Goal: Task Accomplishment & Management: Complete application form

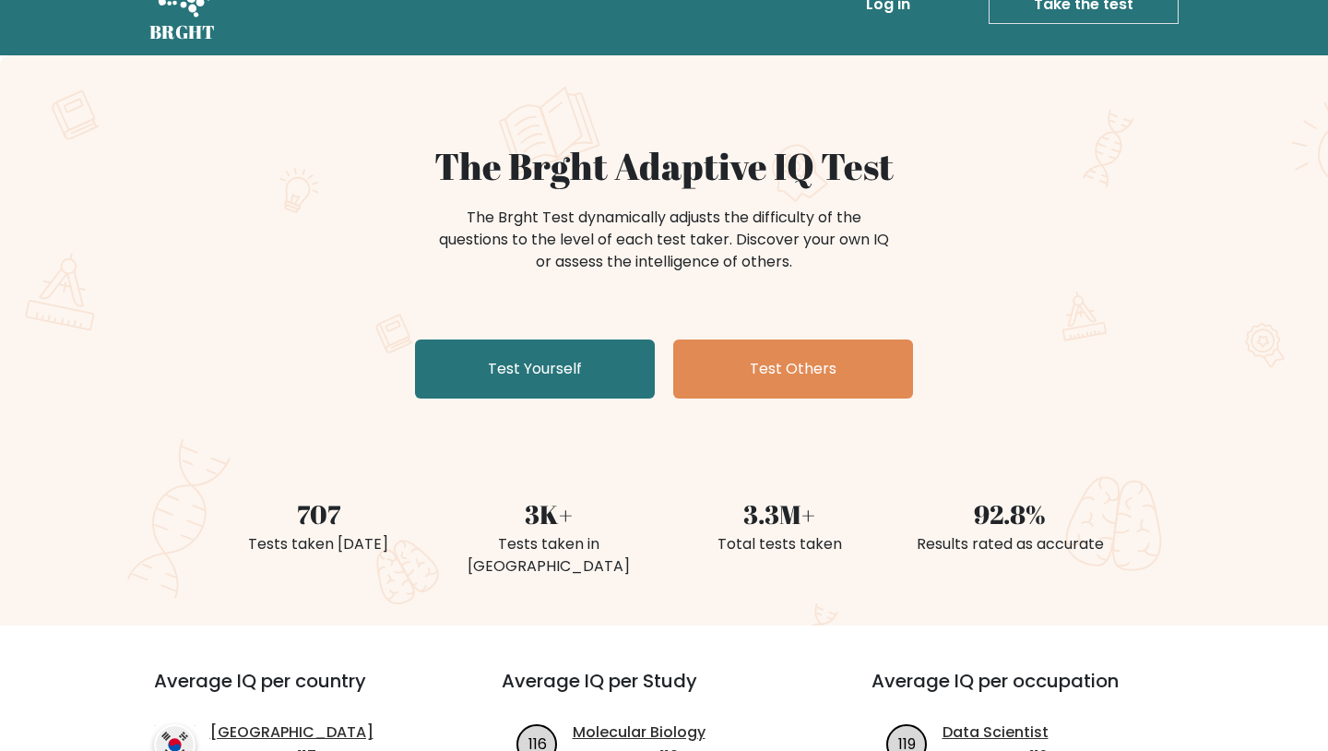
scroll to position [52, 0]
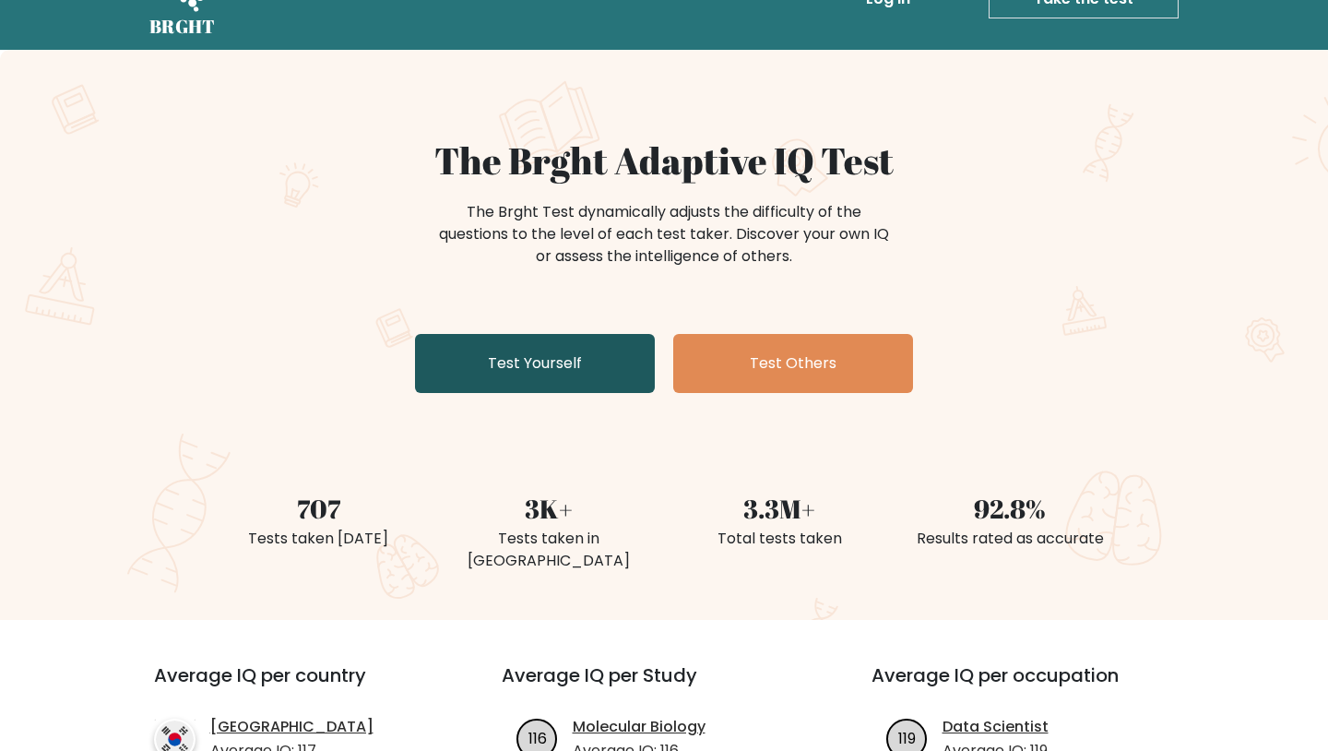
click at [518, 367] on link "Test Yourself" at bounding box center [535, 363] width 240 height 59
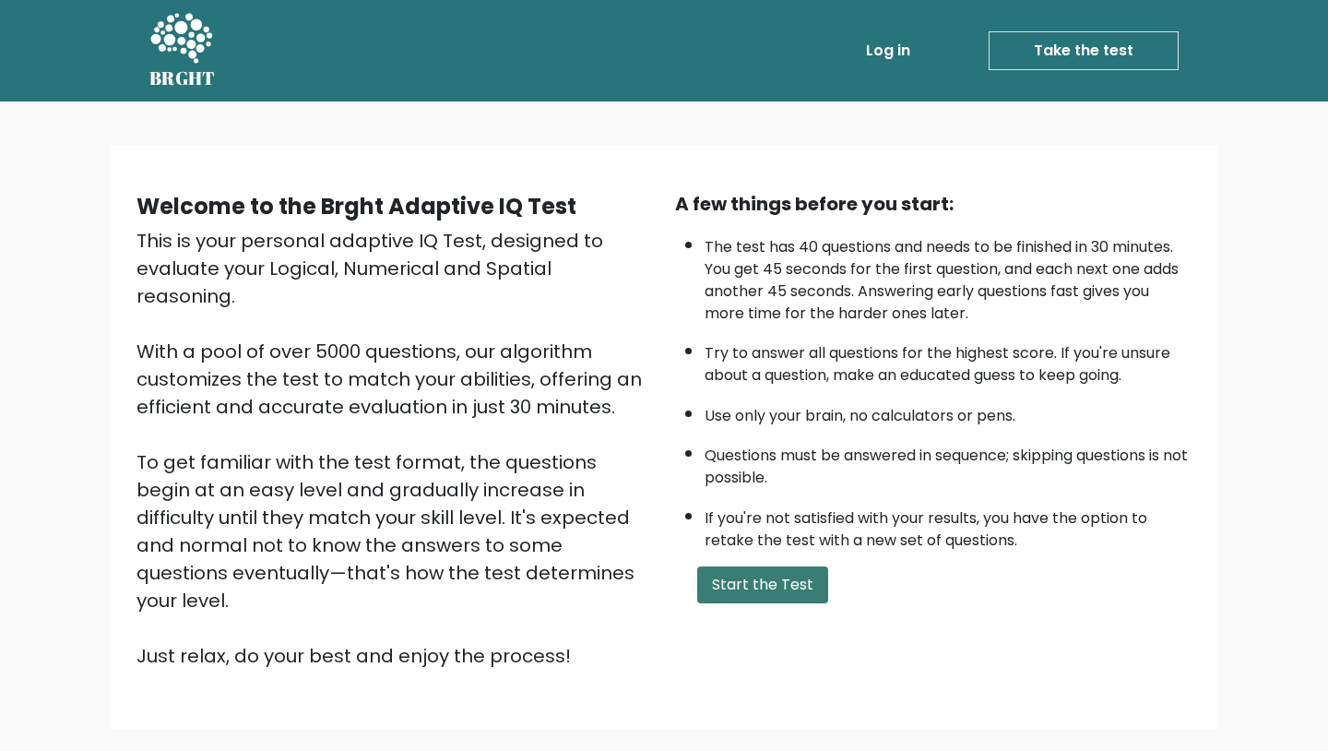
click at [722, 566] on button "Start the Test" at bounding box center [762, 584] width 131 height 37
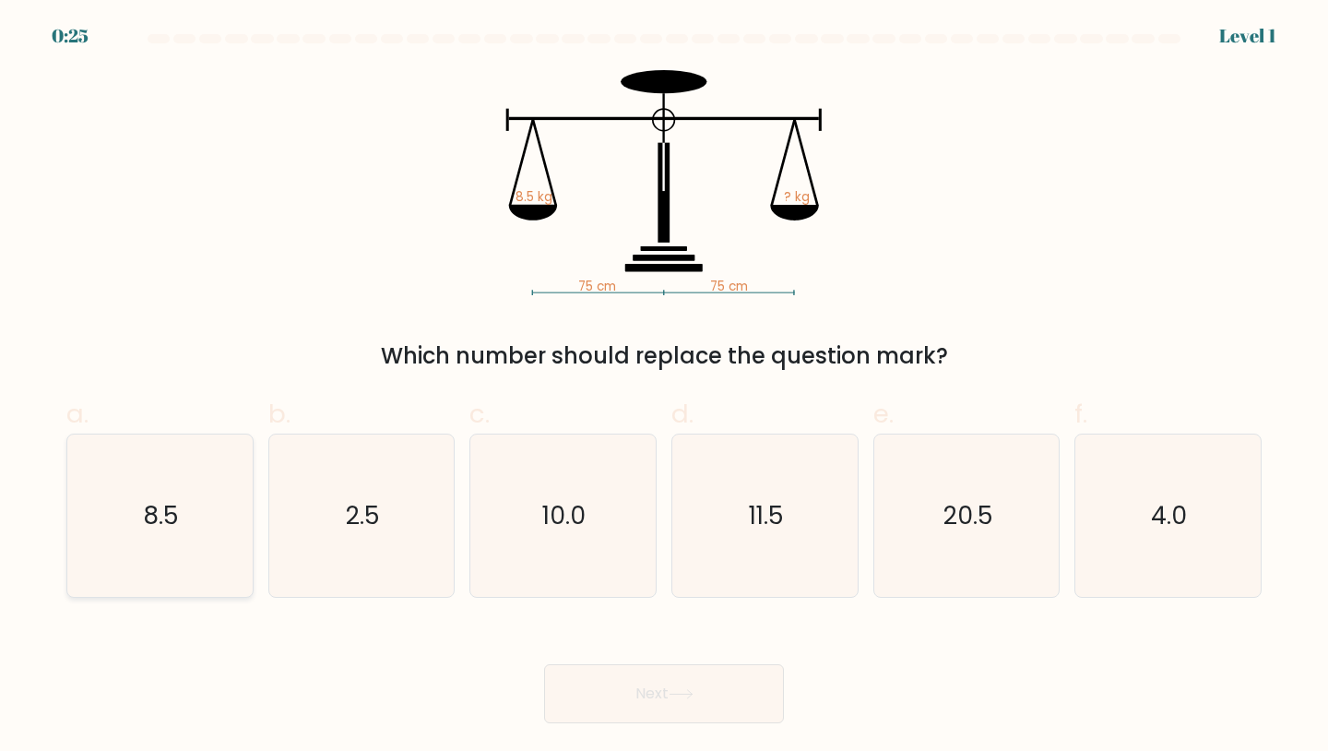
click at [183, 519] on icon "8.5" at bounding box center [159, 515] width 163 height 163
click at [664, 387] on input "a. 8.5" at bounding box center [664, 381] width 1 height 12
radio input "true"
click at [599, 679] on button "Next" at bounding box center [664, 693] width 240 height 59
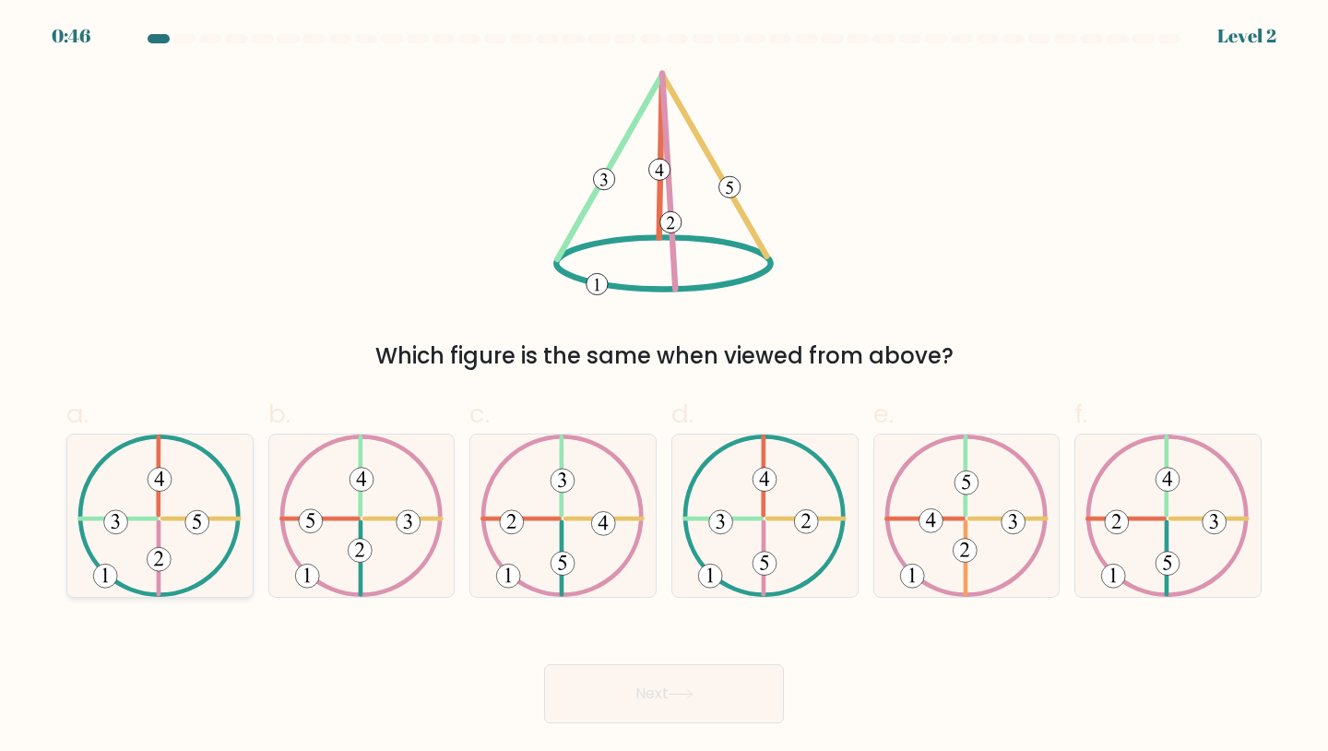
click at [203, 565] on icon at bounding box center [159, 515] width 164 height 163
click at [664, 387] on input "a." at bounding box center [664, 381] width 1 height 12
radio input "true"
click at [640, 709] on button "Next" at bounding box center [664, 693] width 240 height 59
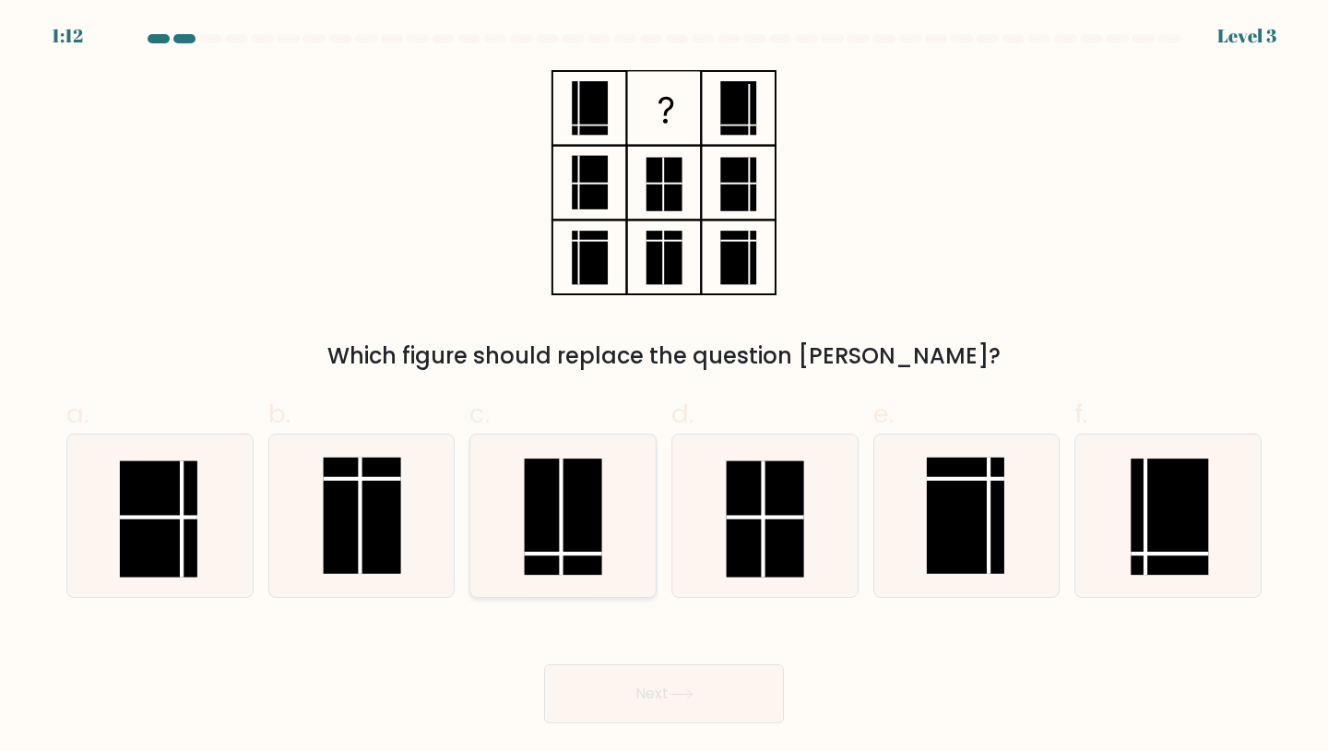
click at [572, 535] on rect at bounding box center [563, 516] width 77 height 116
click at [664, 387] on input "c." at bounding box center [664, 381] width 1 height 12
radio input "true"
click at [678, 706] on button "Next" at bounding box center [664, 693] width 240 height 59
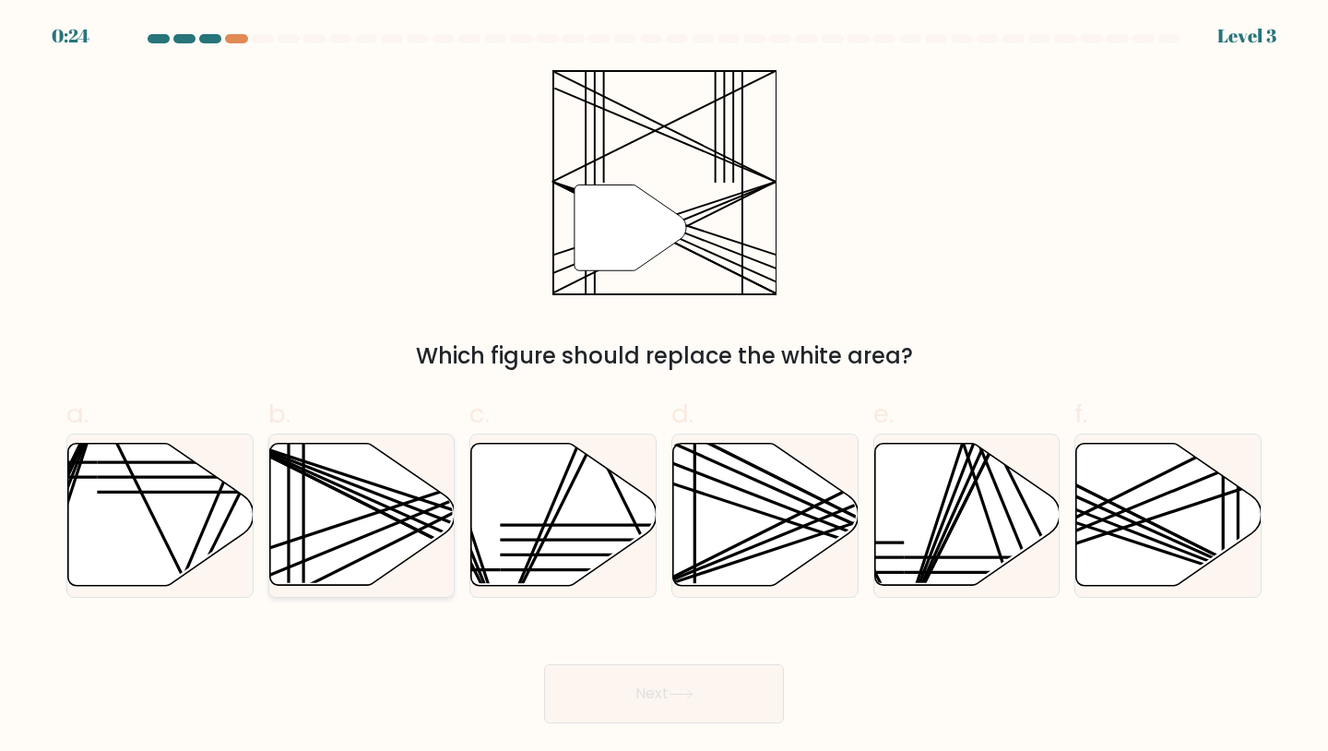
click at [375, 550] on icon at bounding box center [361, 515] width 185 height 142
click at [664, 387] on input "b." at bounding box center [664, 381] width 1 height 12
radio input "true"
click at [619, 700] on button "Next" at bounding box center [664, 693] width 240 height 59
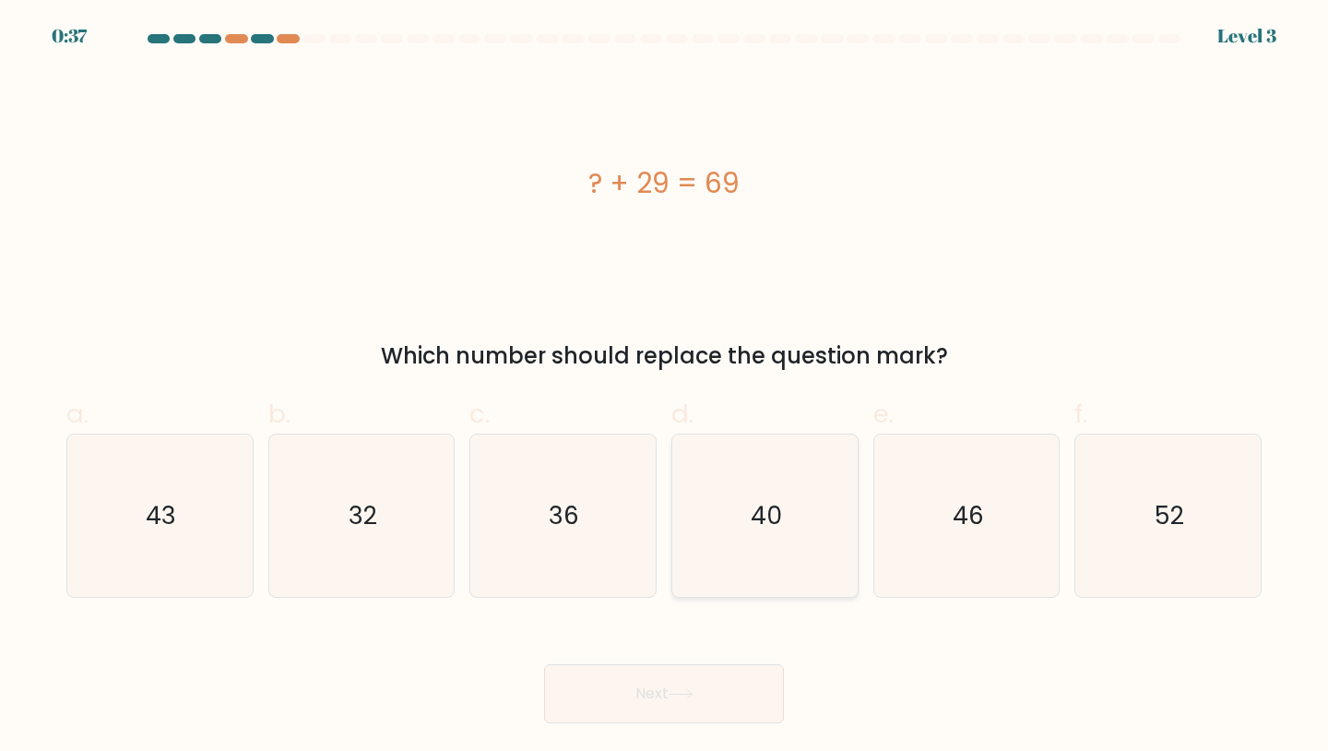
click at [762, 511] on text "40" at bounding box center [766, 515] width 31 height 34
click at [665, 387] on input "d. 40" at bounding box center [664, 381] width 1 height 12
radio input "true"
click at [659, 694] on button "Next" at bounding box center [664, 693] width 240 height 59
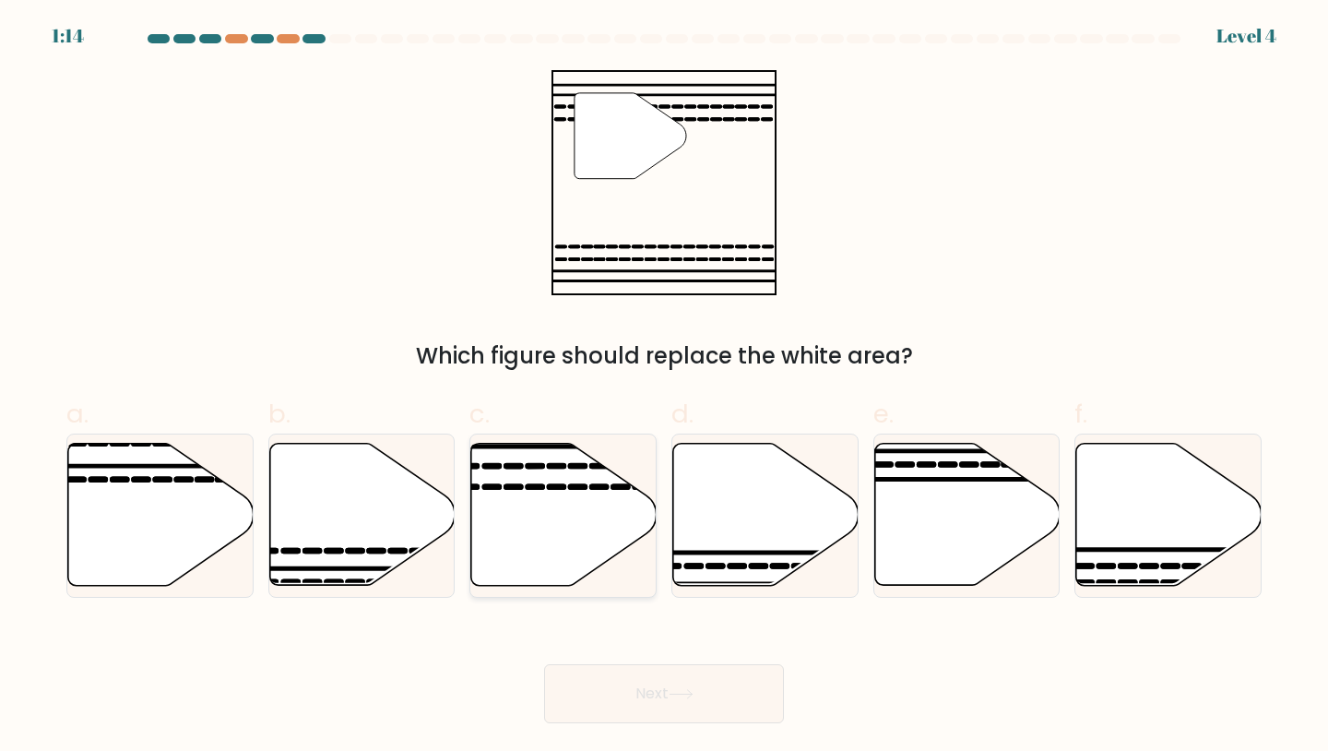
click at [556, 544] on icon at bounding box center [563, 515] width 185 height 142
click at [664, 387] on input "c." at bounding box center [664, 381] width 1 height 12
radio input "true"
click at [646, 711] on button "Next" at bounding box center [664, 693] width 240 height 59
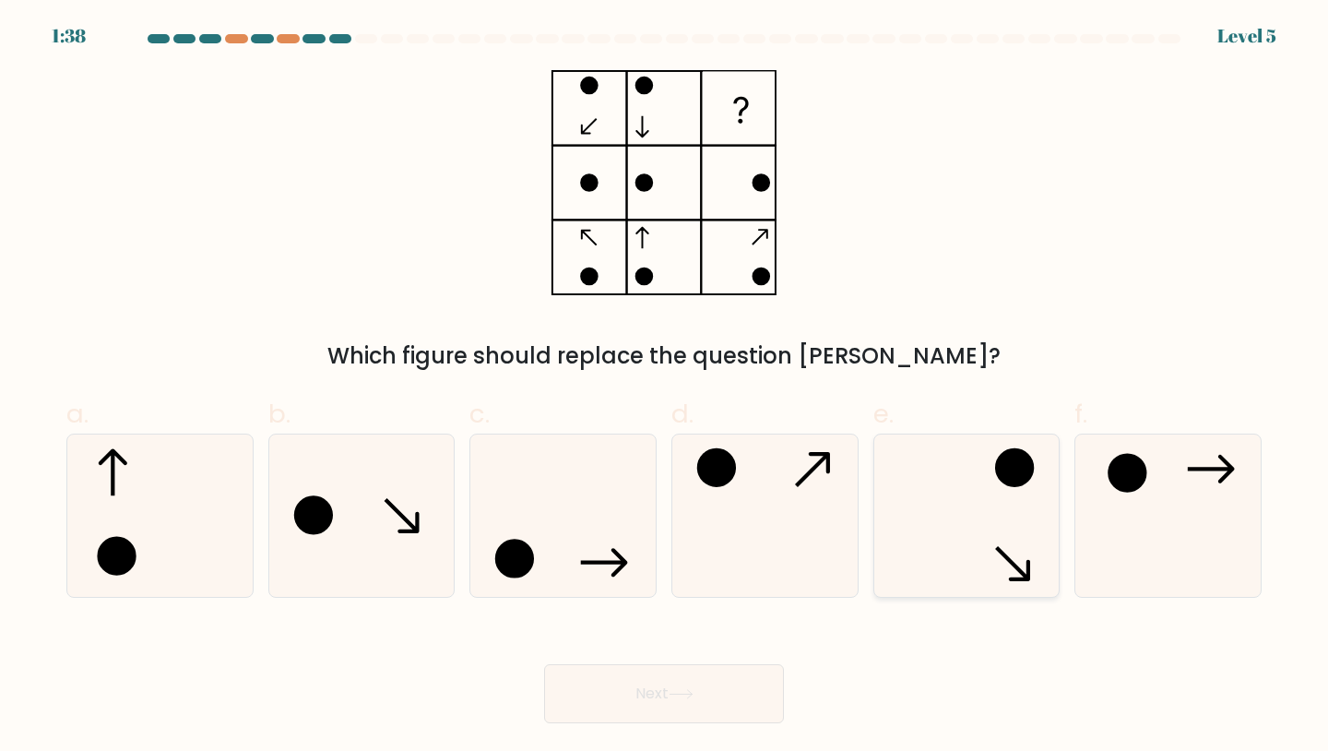
click at [960, 574] on icon at bounding box center [966, 515] width 163 height 163
click at [665, 387] on input "e." at bounding box center [664, 381] width 1 height 12
radio input "true"
click at [671, 709] on button "Next" at bounding box center [664, 693] width 240 height 59
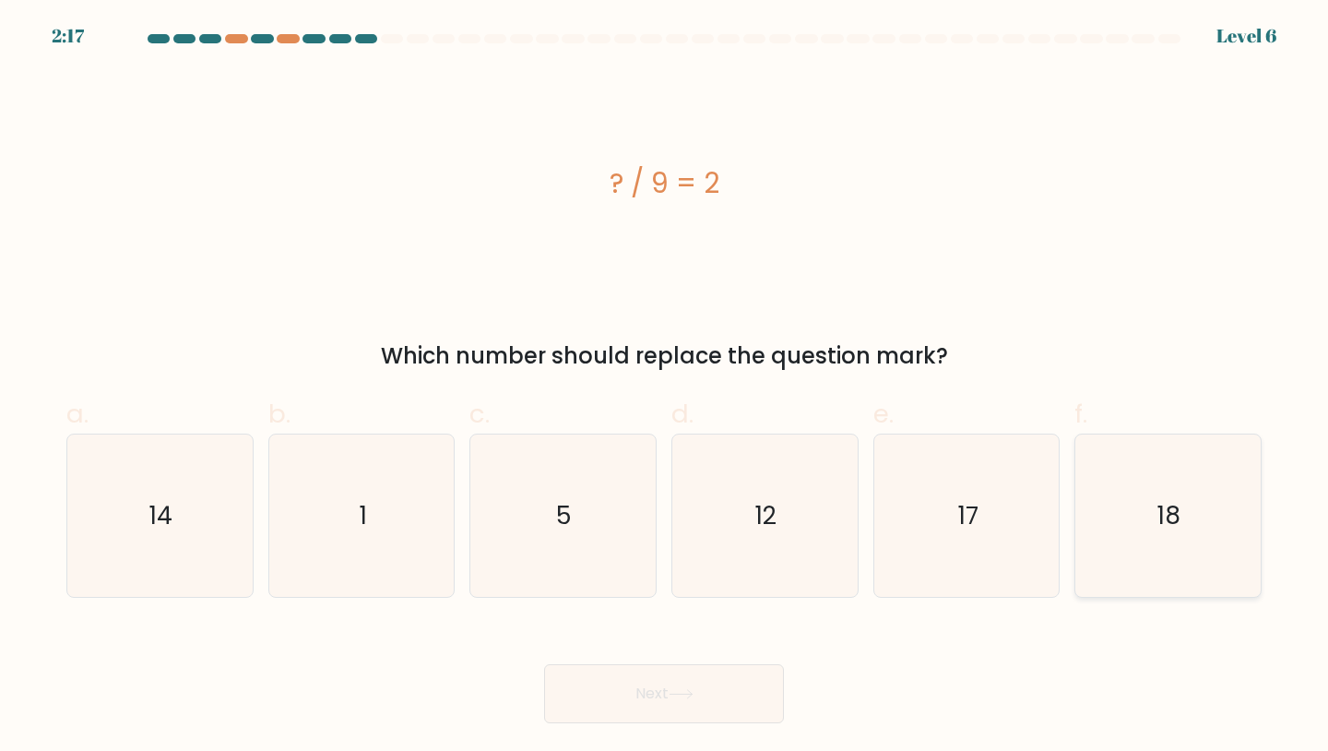
click at [1220, 522] on icon "18" at bounding box center [1167, 515] width 163 height 163
click at [665, 387] on input "f. 18" at bounding box center [664, 381] width 1 height 12
radio input "true"
click at [691, 701] on button "Next" at bounding box center [664, 693] width 240 height 59
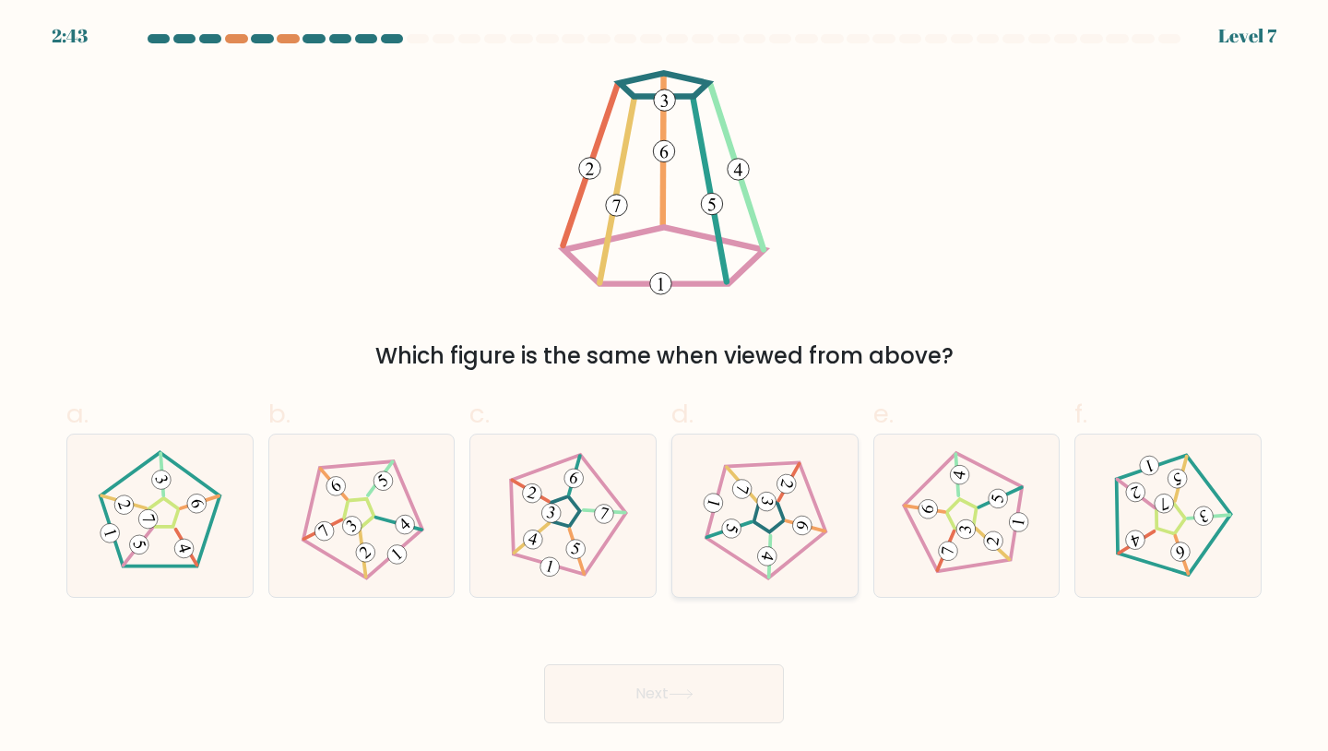
click at [765, 559] on icon at bounding box center [767, 556] width 13 height 10
click at [665, 387] on input "d." at bounding box center [664, 381] width 1 height 12
radio input "true"
click at [686, 696] on icon at bounding box center [681, 694] width 25 height 10
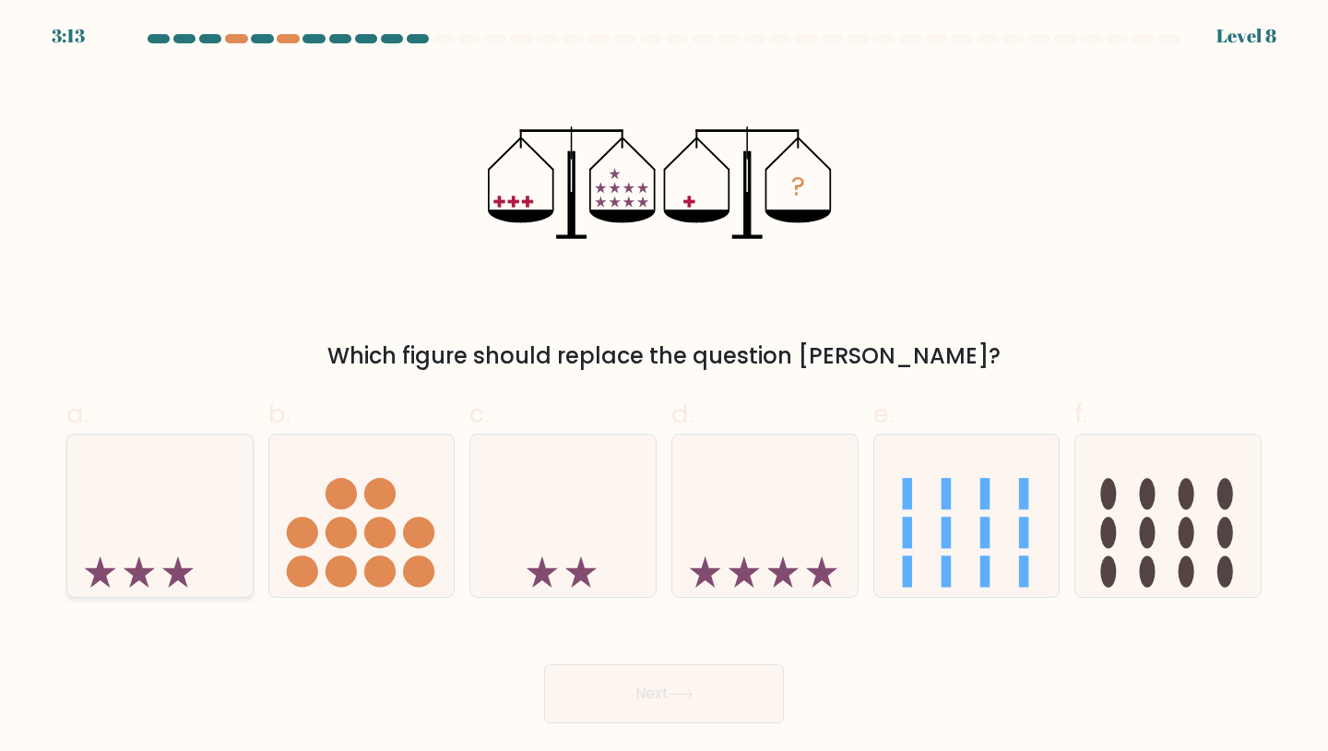
click at [143, 501] on icon at bounding box center [159, 515] width 185 height 153
click at [664, 387] on input "a." at bounding box center [664, 381] width 1 height 12
radio input "true"
click at [628, 706] on button "Next" at bounding box center [664, 693] width 240 height 59
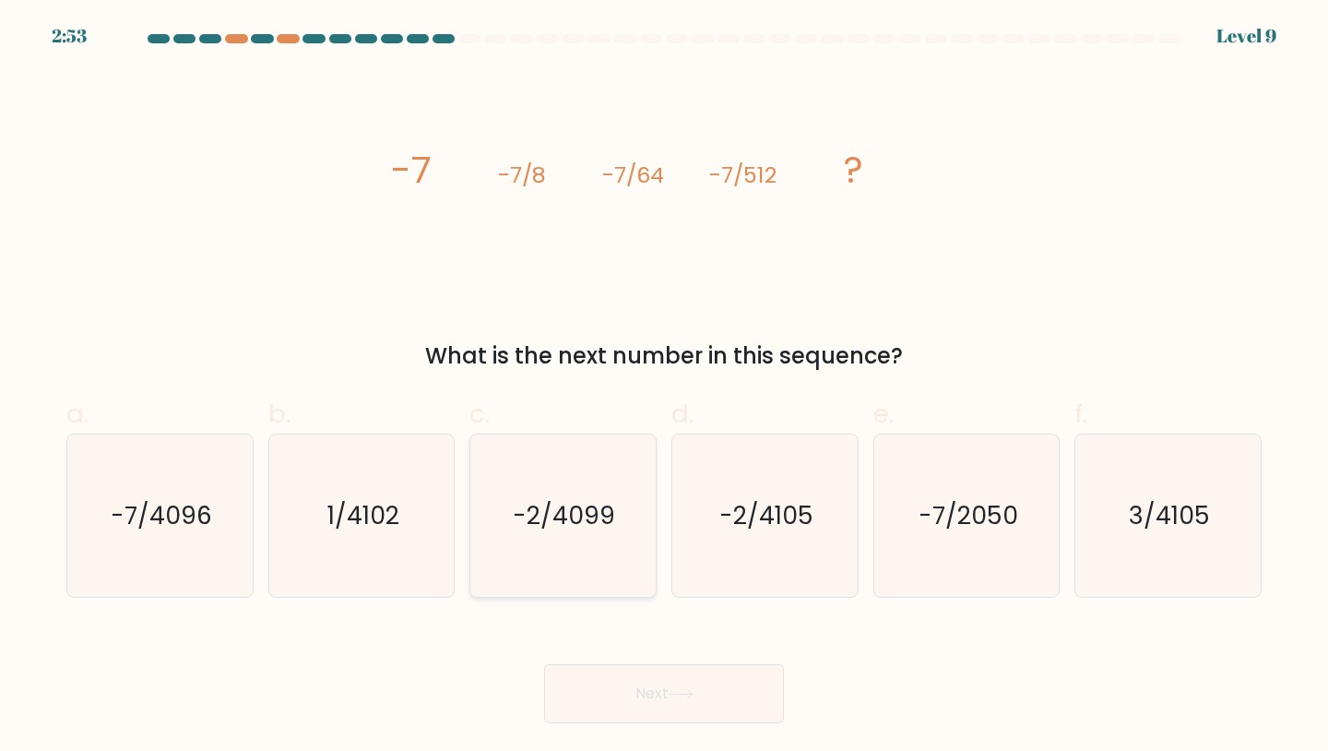
click at [560, 540] on icon "-2/4099" at bounding box center [562, 515] width 163 height 163
click at [664, 387] on input "c. -2/4099" at bounding box center [664, 381] width 1 height 12
radio input "true"
click at [261, 523] on div "b. 1/4102" at bounding box center [362, 496] width 202 height 203
click at [189, 523] on text "-7/4096" at bounding box center [161, 515] width 101 height 34
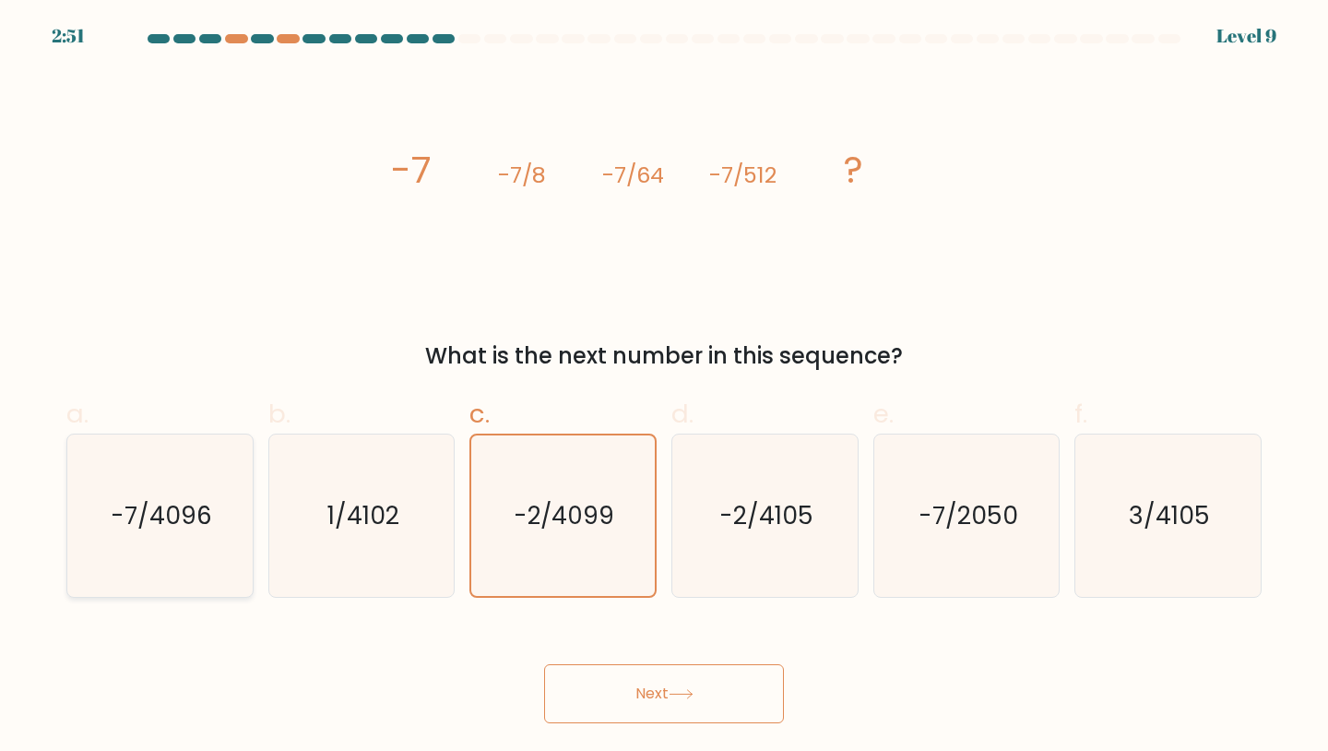
click at [664, 387] on input "a. -7/4096" at bounding box center [664, 381] width 1 height 12
radio input "true"
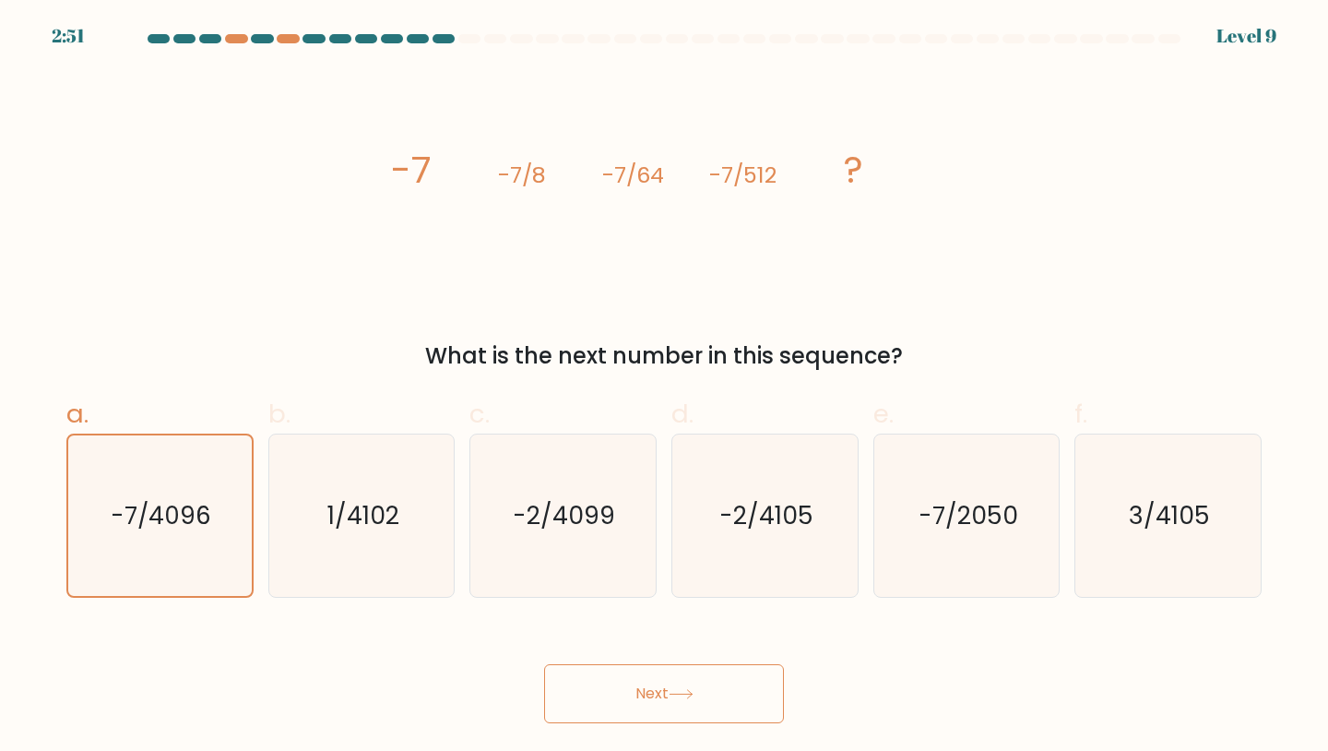
click at [596, 687] on button "Next" at bounding box center [664, 693] width 240 height 59
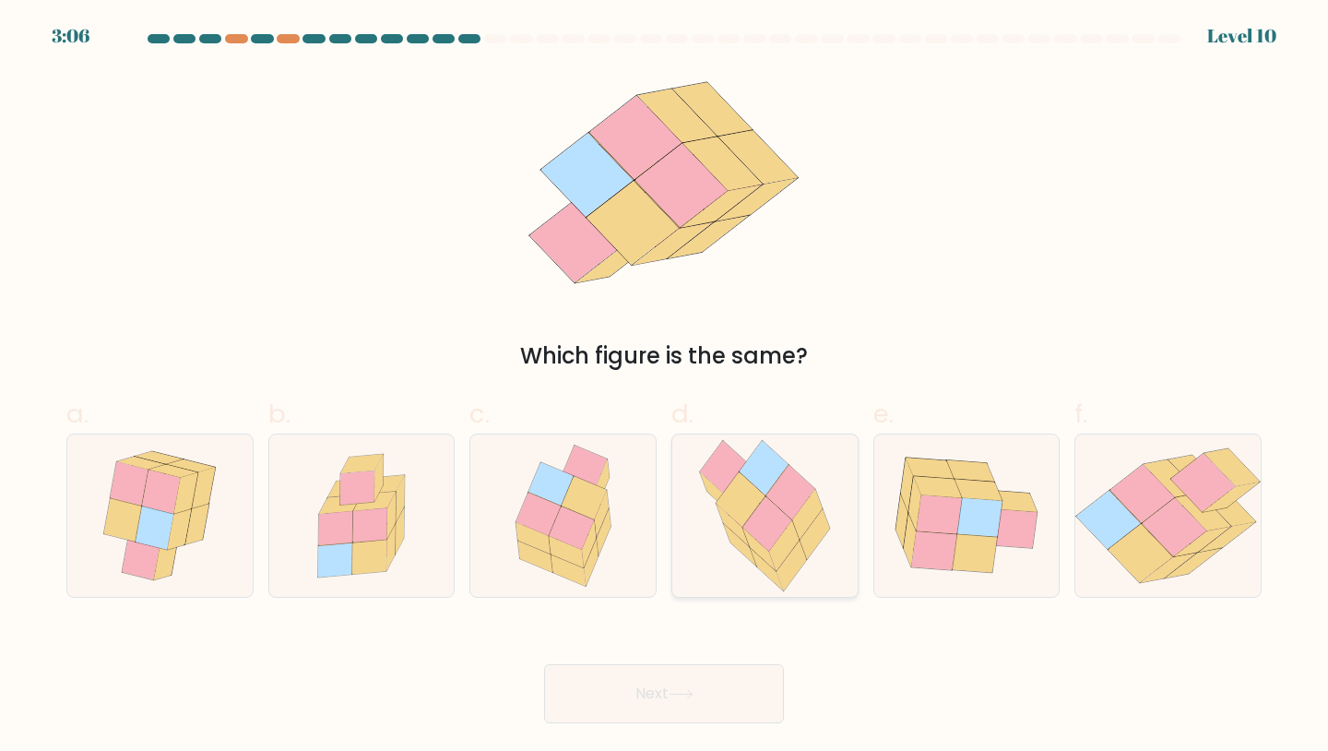
click at [792, 518] on icon at bounding box center [790, 492] width 49 height 55
click at [665, 387] on input "d." at bounding box center [664, 381] width 1 height 12
radio input "true"
click at [691, 705] on button "Next" at bounding box center [664, 693] width 240 height 59
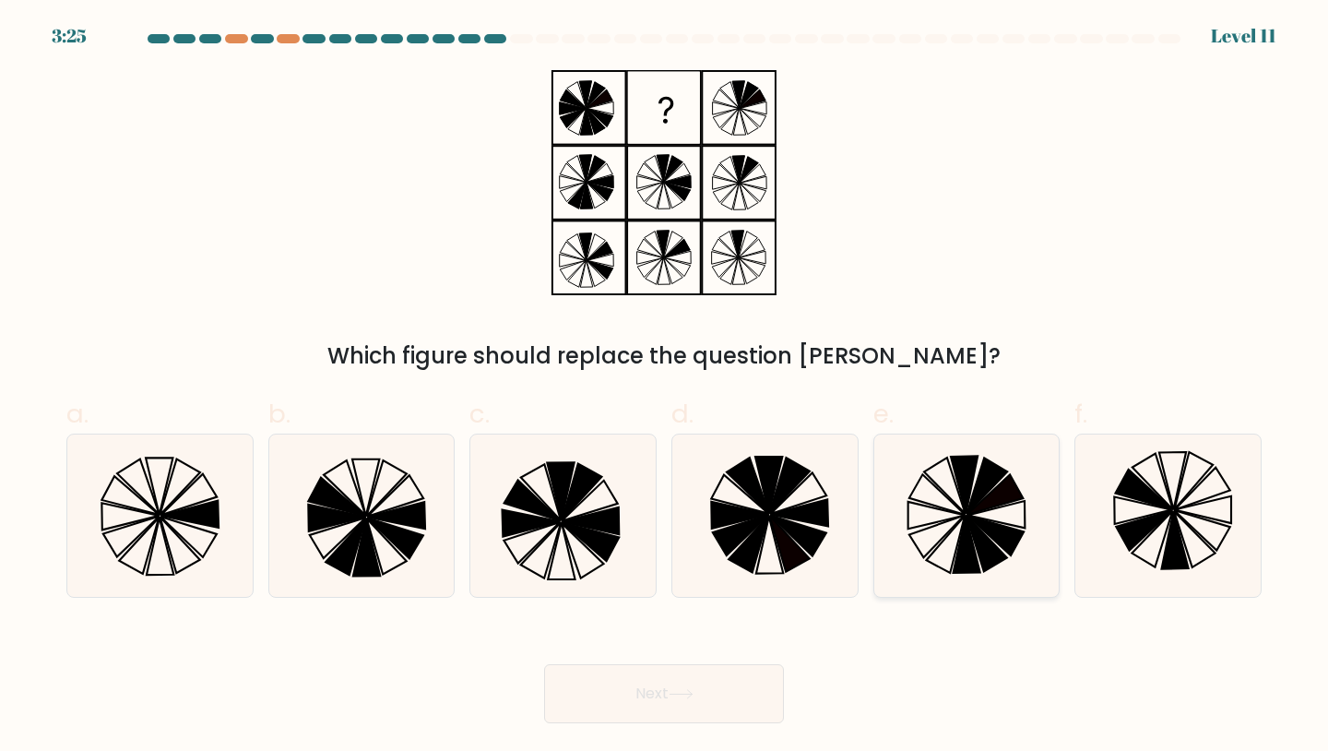
click at [957, 528] on icon at bounding box center [966, 515] width 163 height 163
click at [665, 387] on input "e." at bounding box center [664, 381] width 1 height 12
radio input "true"
click at [668, 712] on button "Next" at bounding box center [664, 693] width 240 height 59
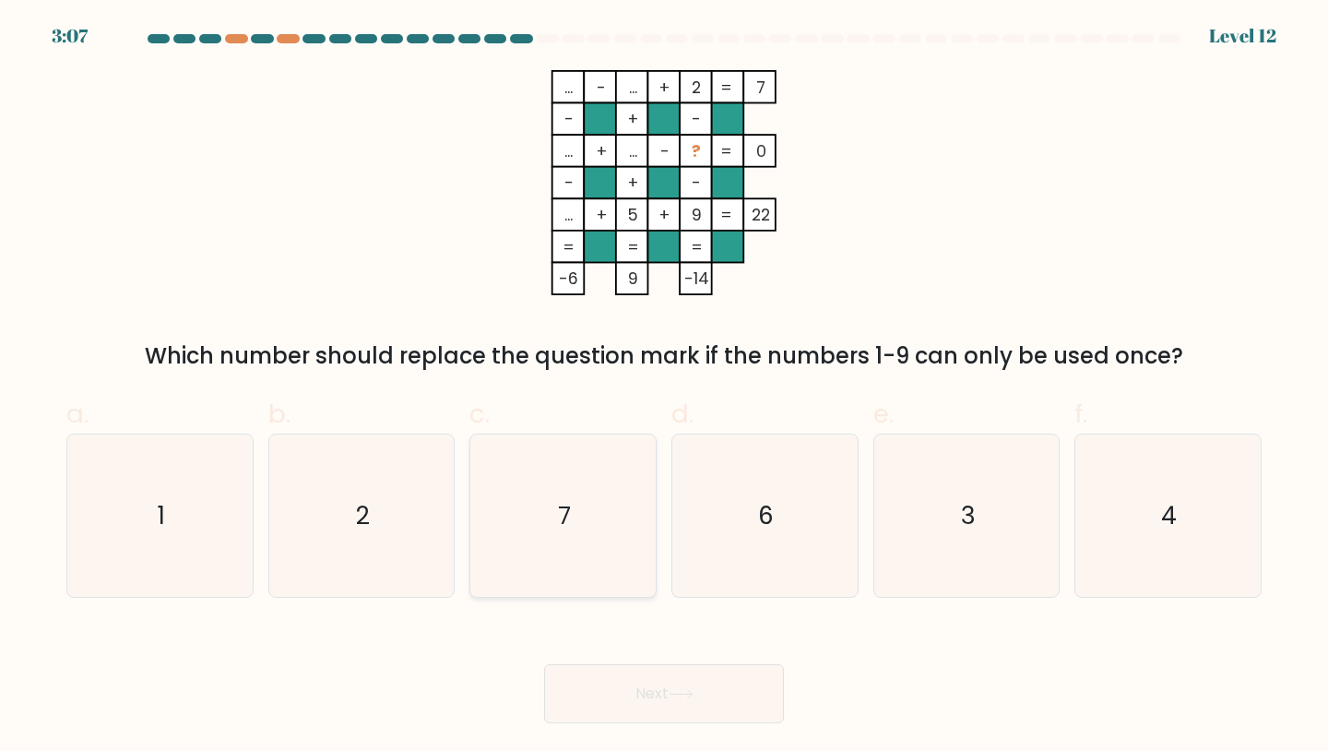
click at [574, 557] on icon "7" at bounding box center [562, 515] width 163 height 163
click at [664, 387] on input "c. 7" at bounding box center [664, 381] width 1 height 12
radio input "true"
click at [617, 693] on button "Next" at bounding box center [664, 693] width 240 height 59
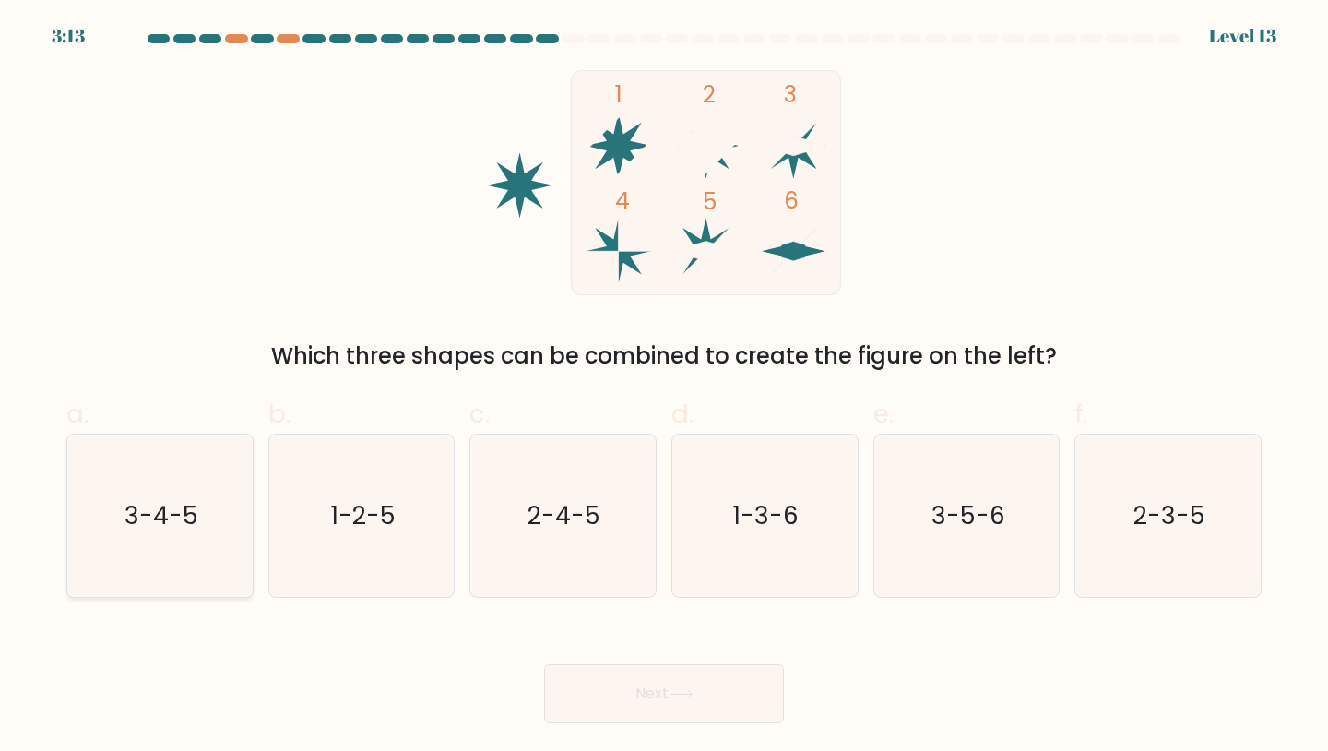
click at [101, 495] on icon "3-4-5" at bounding box center [159, 515] width 163 height 163
click at [664, 387] on input "a. 3-4-5" at bounding box center [664, 381] width 1 height 12
radio input "true"
click at [649, 694] on button "Next" at bounding box center [664, 693] width 240 height 59
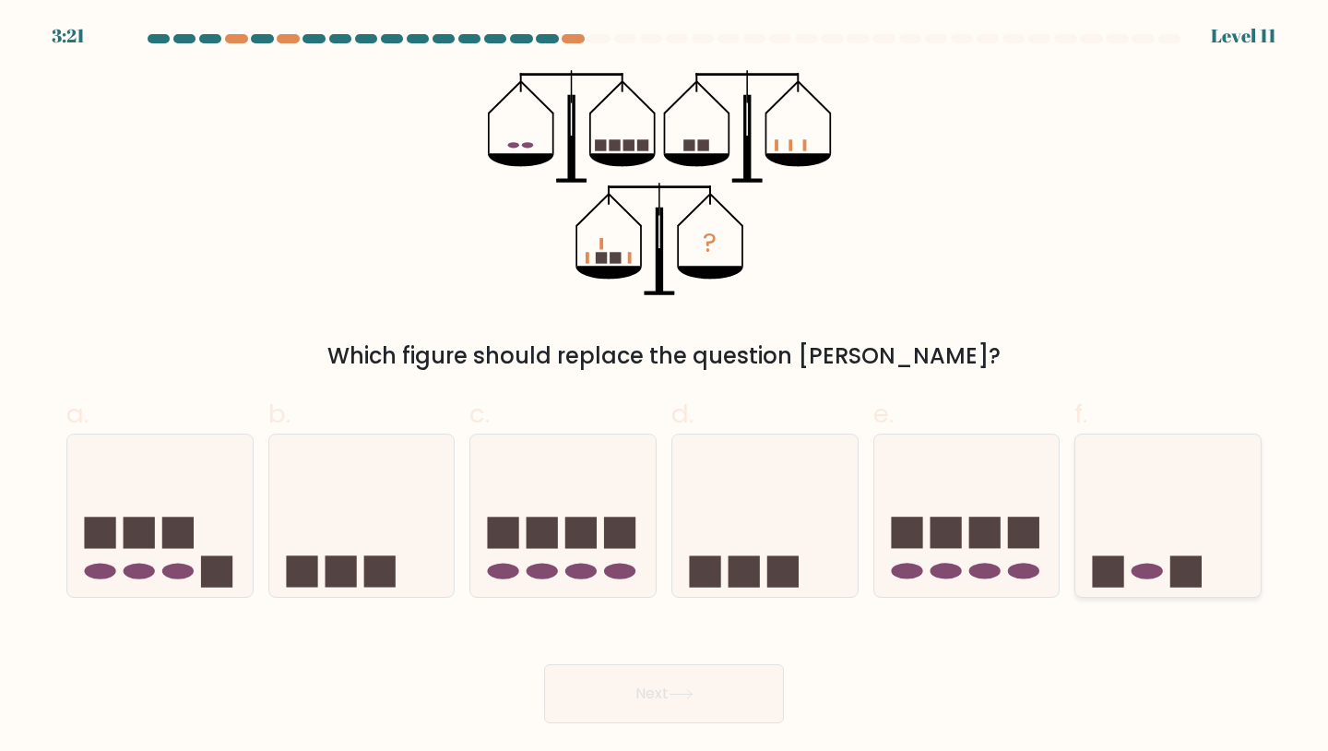
click at [1140, 542] on icon at bounding box center [1167, 515] width 185 height 153
click at [665, 387] on input "f." at bounding box center [664, 381] width 1 height 12
radio input "true"
click at [632, 693] on button "Next" at bounding box center [664, 693] width 240 height 59
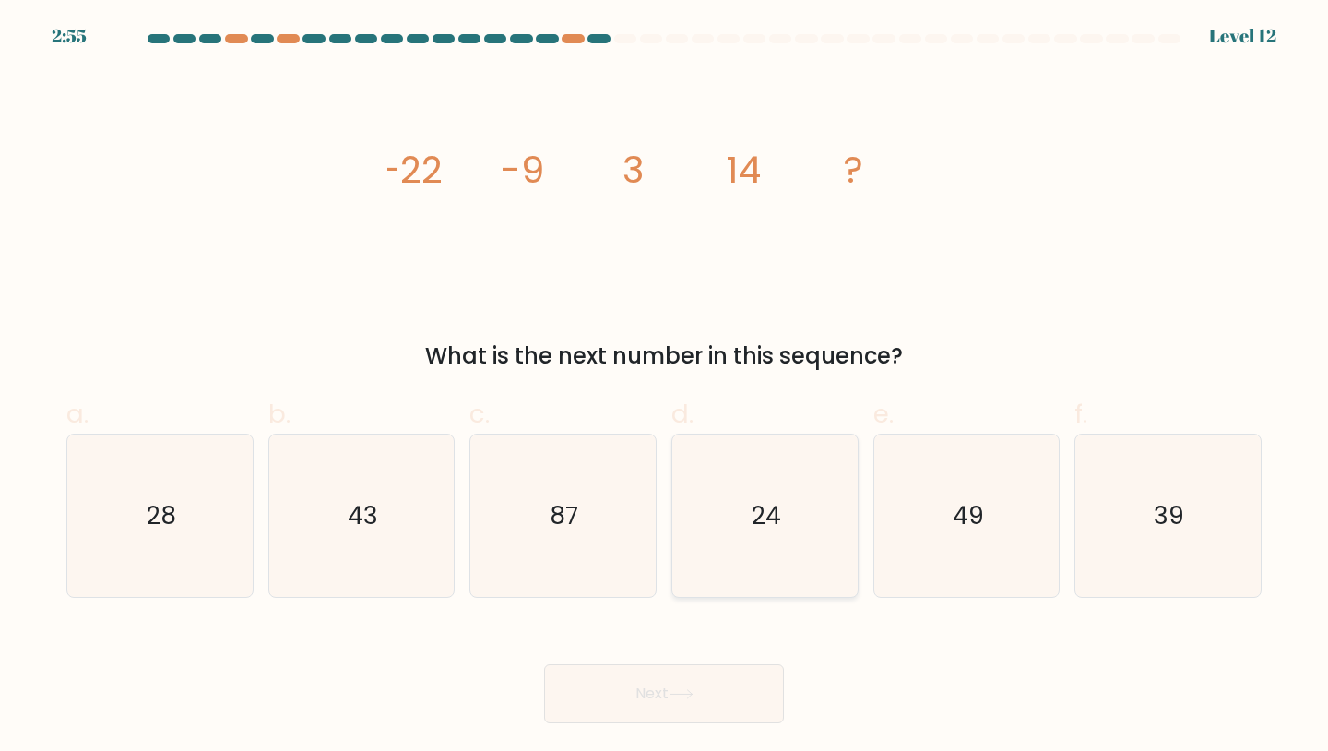
click at [766, 527] on text "24" at bounding box center [767, 515] width 30 height 34
click at [665, 387] on input "d. 24" at bounding box center [664, 381] width 1 height 12
radio input "true"
click at [672, 689] on button "Next" at bounding box center [664, 693] width 240 height 59
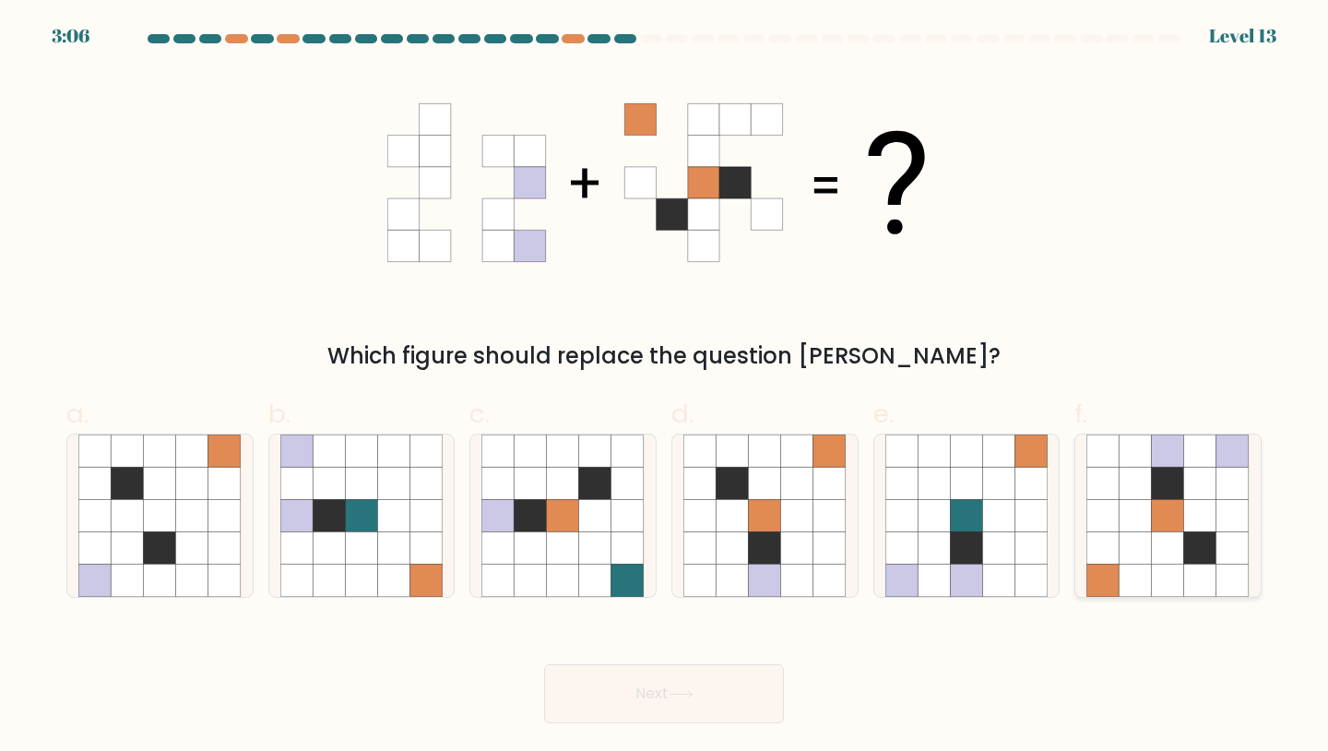
click at [1102, 532] on icon at bounding box center [1103, 547] width 32 height 32
click at [665, 387] on input "f." at bounding box center [664, 381] width 1 height 12
radio input "true"
click at [599, 704] on button "Next" at bounding box center [664, 693] width 240 height 59
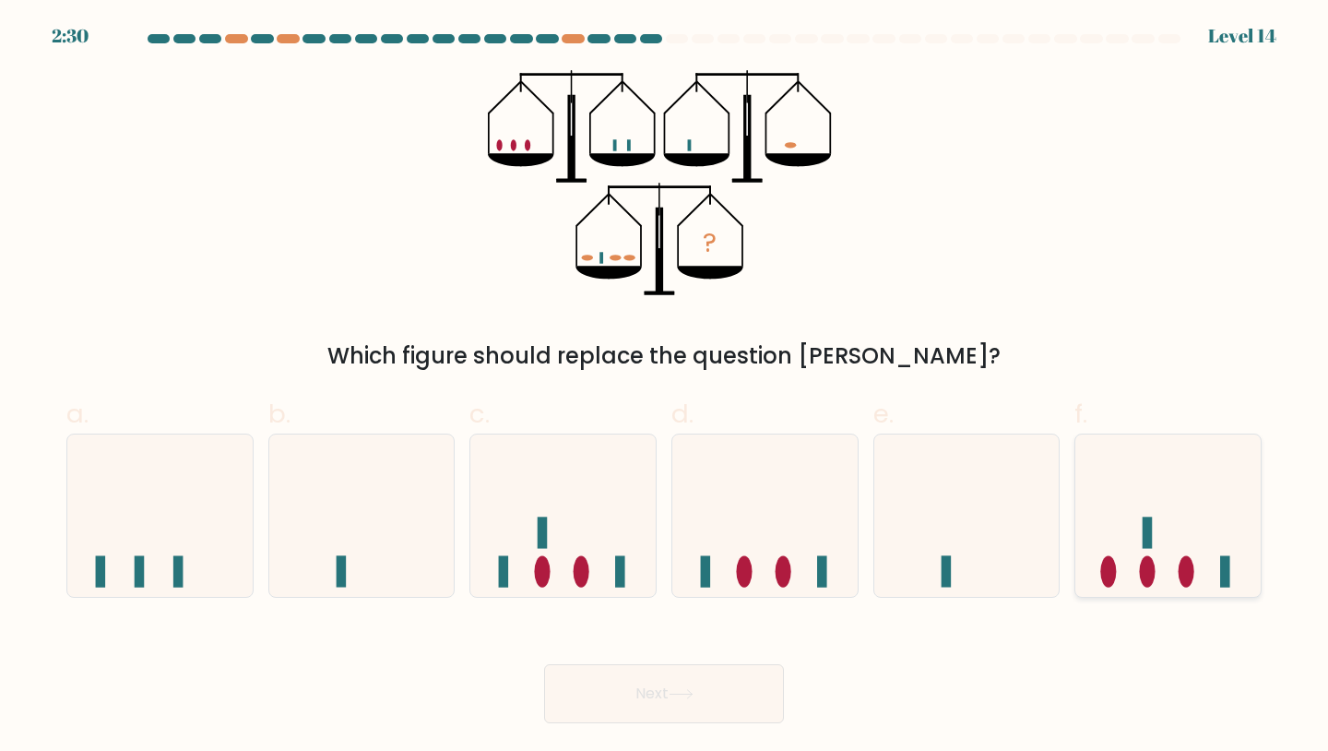
click at [1139, 553] on icon at bounding box center [1167, 515] width 185 height 153
click at [665, 387] on input "f." at bounding box center [664, 381] width 1 height 12
radio input "true"
click at [650, 689] on button "Next" at bounding box center [664, 693] width 240 height 59
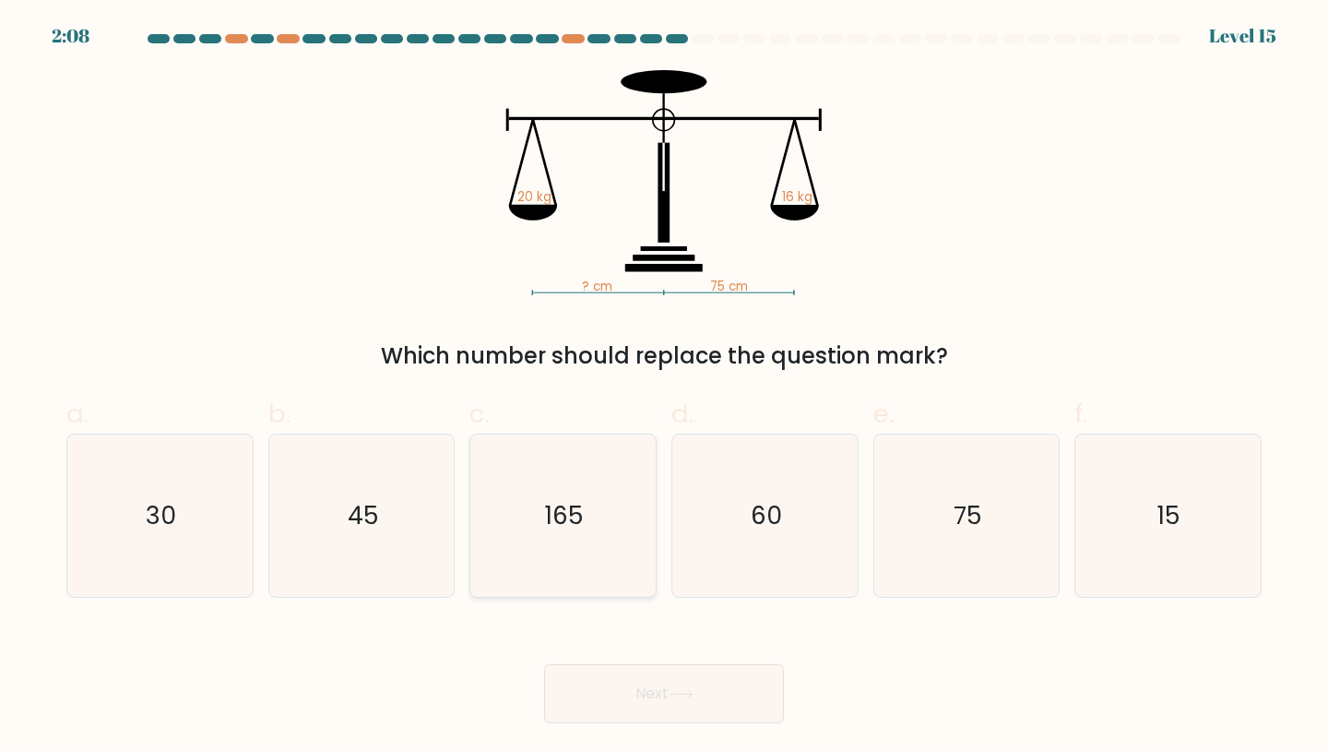
click at [559, 567] on icon "165" at bounding box center [562, 515] width 163 height 163
click at [664, 387] on input "c. 165" at bounding box center [664, 381] width 1 height 12
radio input "true"
click at [647, 695] on button "Next" at bounding box center [664, 693] width 240 height 59
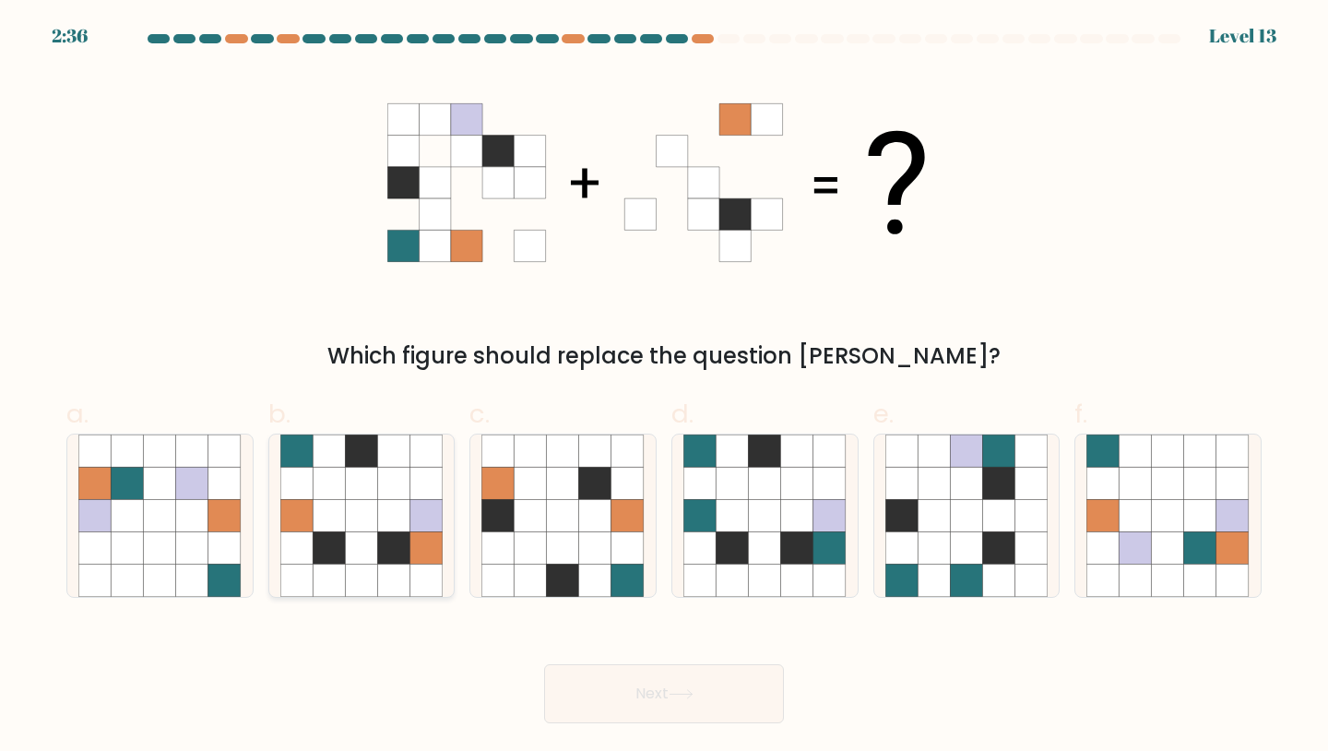
click at [417, 552] on icon at bounding box center [426, 547] width 32 height 32
click at [664, 387] on input "b." at bounding box center [664, 381] width 1 height 12
radio input "true"
click at [611, 712] on button "Next" at bounding box center [664, 693] width 240 height 59
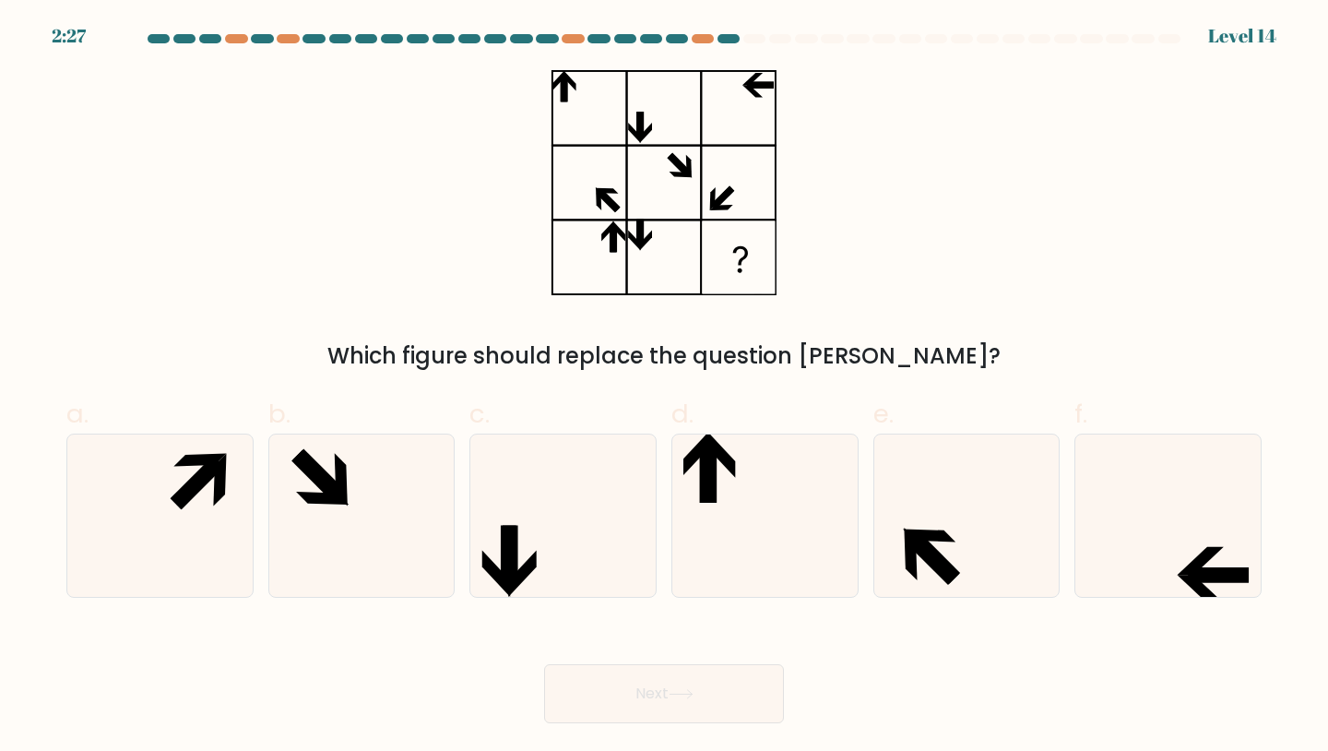
click at [751, 35] on div at bounding box center [754, 38] width 22 height 9
click at [1206, 555] on icon at bounding box center [1201, 561] width 46 height 29
click at [665, 387] on input "f." at bounding box center [664, 381] width 1 height 12
radio input "true"
click at [659, 676] on button "Next" at bounding box center [664, 693] width 240 height 59
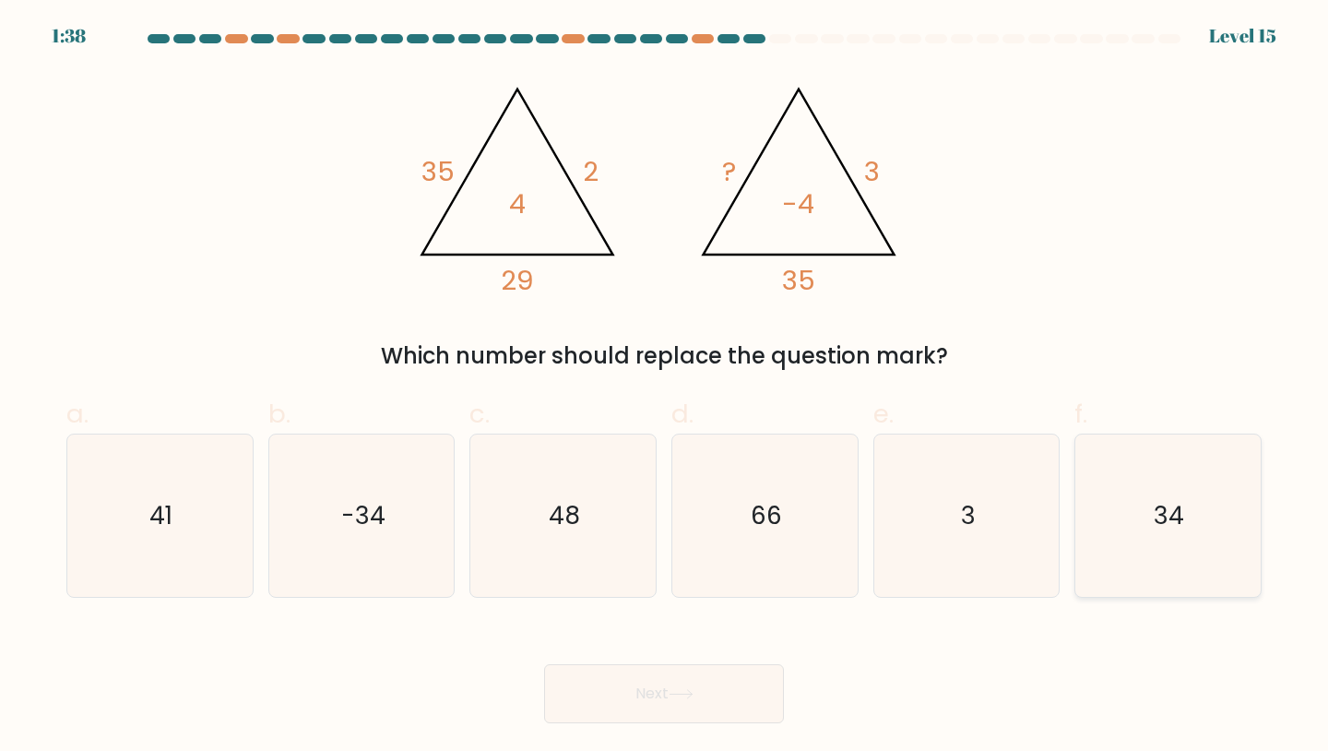
click at [1210, 523] on icon "34" at bounding box center [1167, 515] width 163 height 163
click at [665, 387] on input "f. 34" at bounding box center [664, 381] width 1 height 12
radio input "true"
click at [679, 704] on button "Next" at bounding box center [664, 693] width 240 height 59
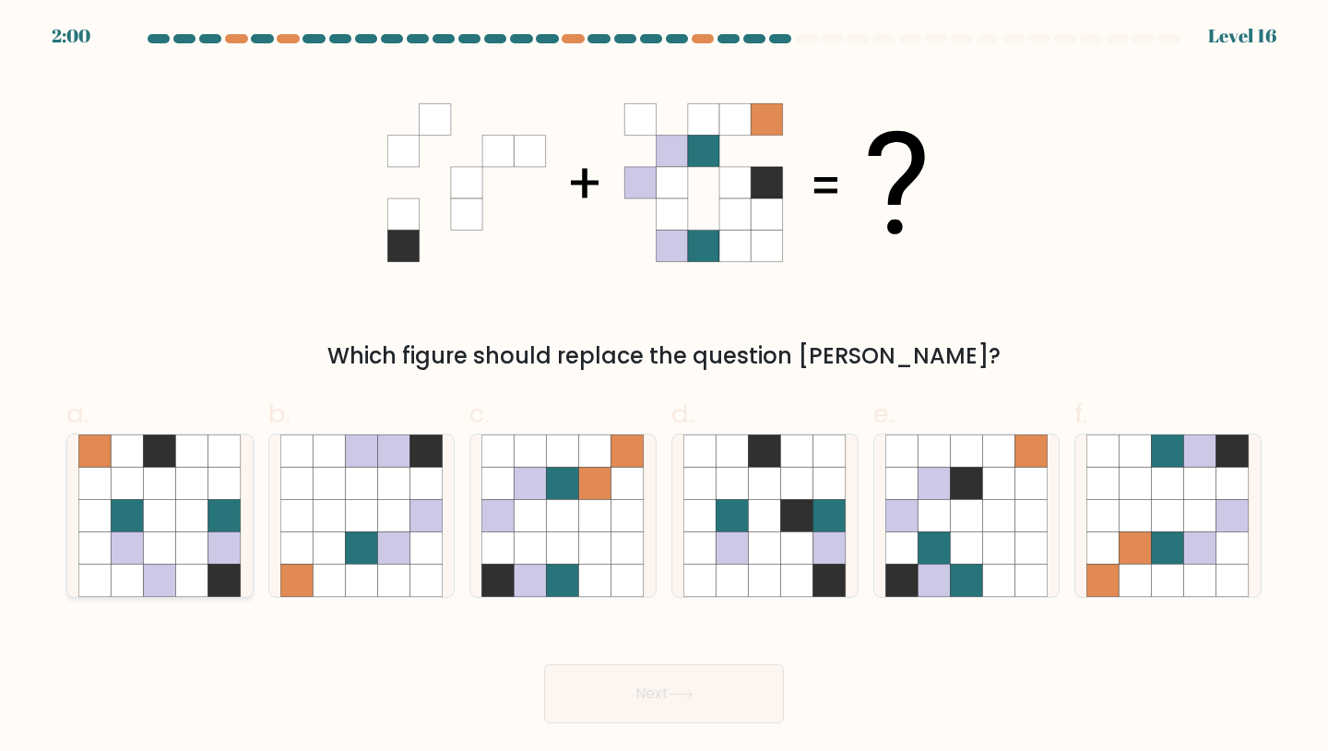
click at [208, 570] on icon at bounding box center [224, 580] width 32 height 32
click at [664, 387] on input "a." at bounding box center [664, 381] width 1 height 12
radio input "true"
click at [588, 695] on button "Next" at bounding box center [664, 693] width 240 height 59
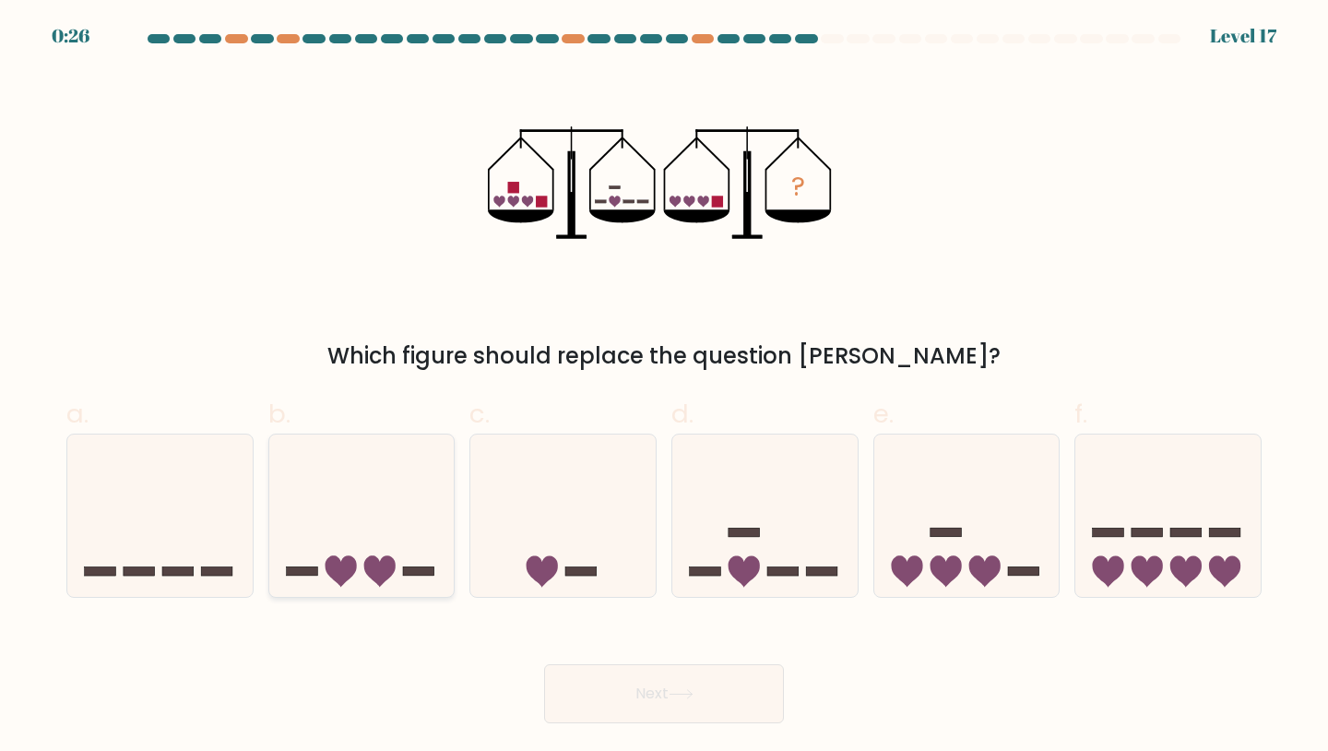
click at [389, 568] on icon at bounding box center [379, 570] width 31 height 31
click at [664, 387] on input "b." at bounding box center [664, 381] width 1 height 12
radio input "true"
click at [712, 728] on body "0:26 Level 17" at bounding box center [664, 375] width 1328 height 751
click at [685, 690] on icon at bounding box center [681, 694] width 25 height 10
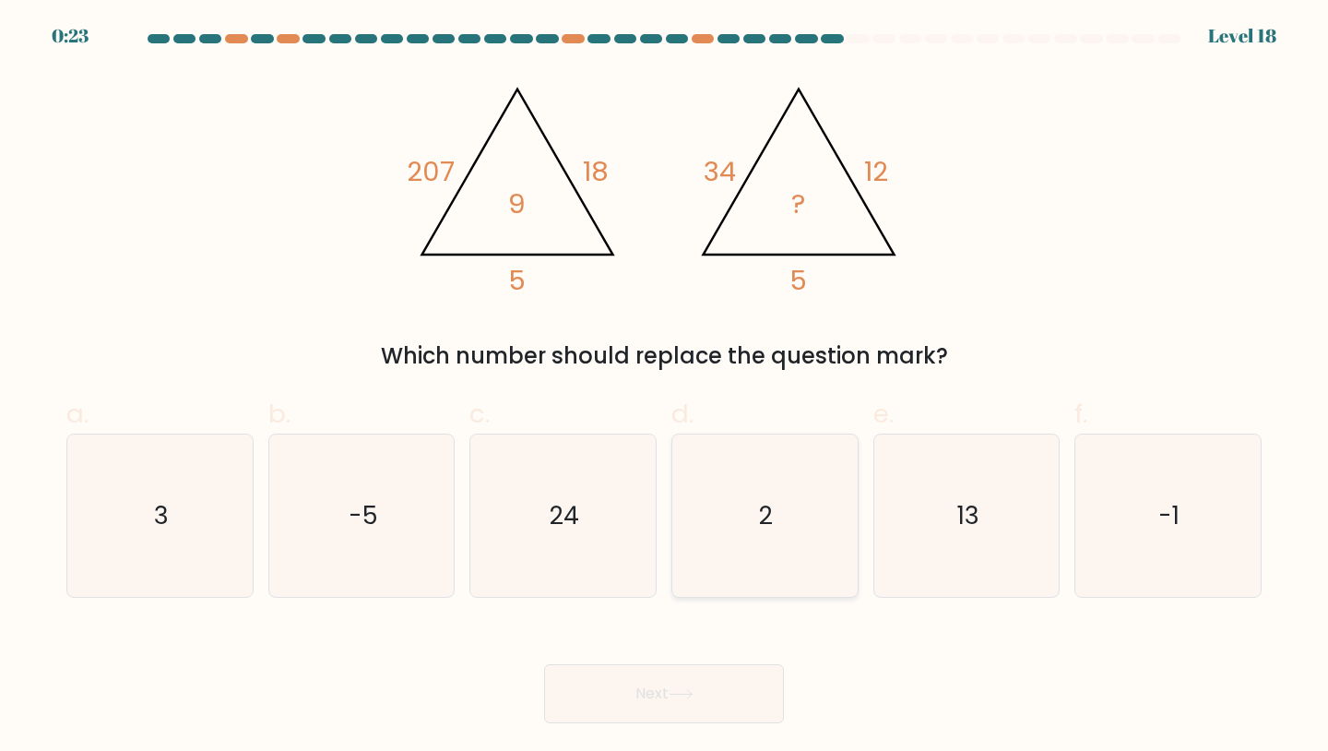
click at [772, 552] on icon "2" at bounding box center [764, 515] width 163 height 163
click at [665, 387] on input "d. 2" at bounding box center [664, 381] width 1 height 12
radio input "true"
click at [694, 719] on button "Next" at bounding box center [664, 693] width 240 height 59
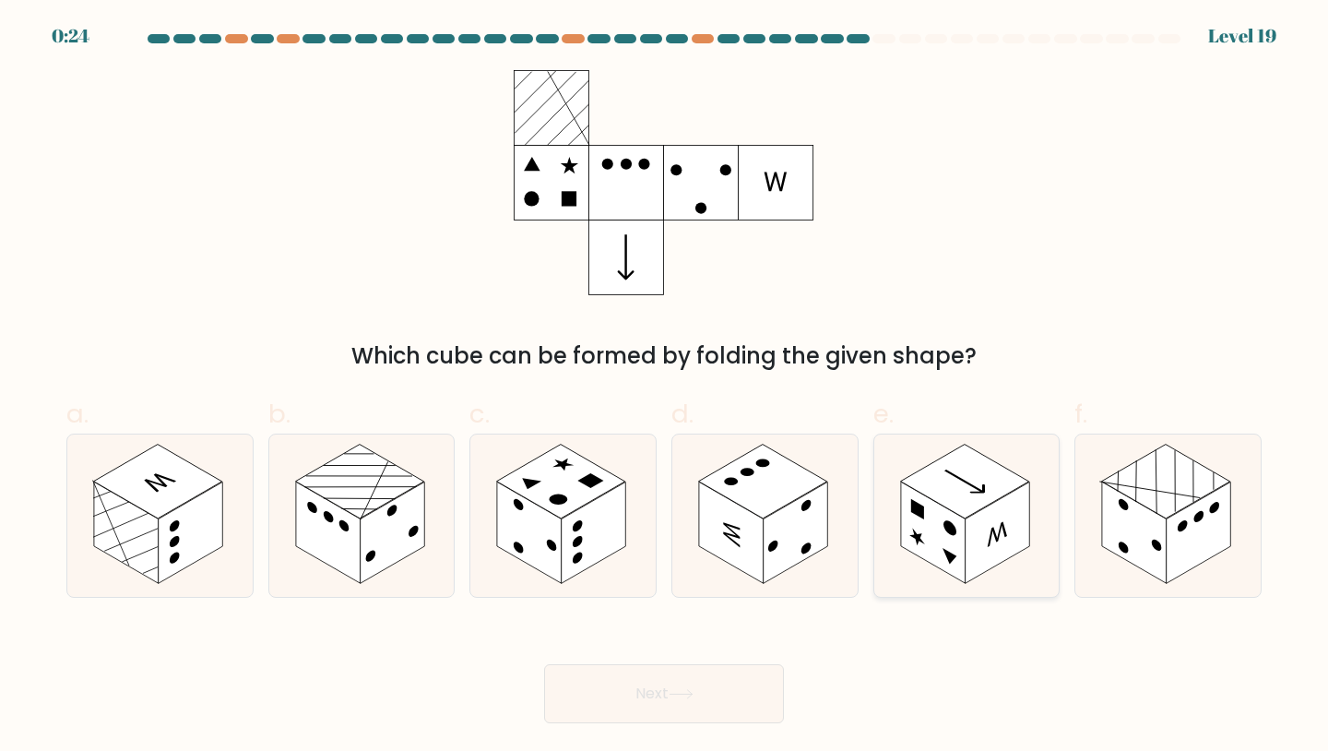
click at [902, 533] on rect at bounding box center [933, 531] width 65 height 101
click at [665, 387] on input "e." at bounding box center [664, 381] width 1 height 12
radio input "true"
click at [701, 698] on button "Next" at bounding box center [664, 693] width 240 height 59
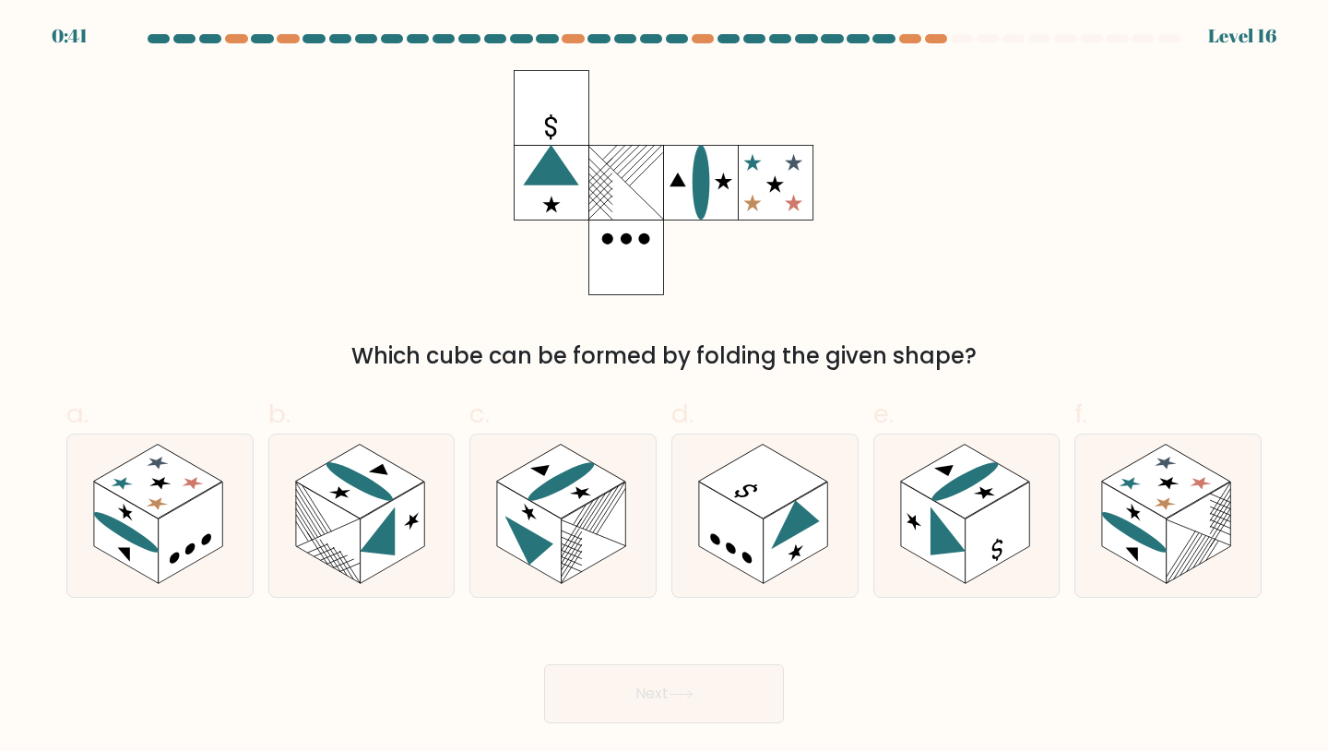
click at [497, 268] on div "Which cube can be formed by folding the given shape?" at bounding box center [663, 221] width 1217 height 303
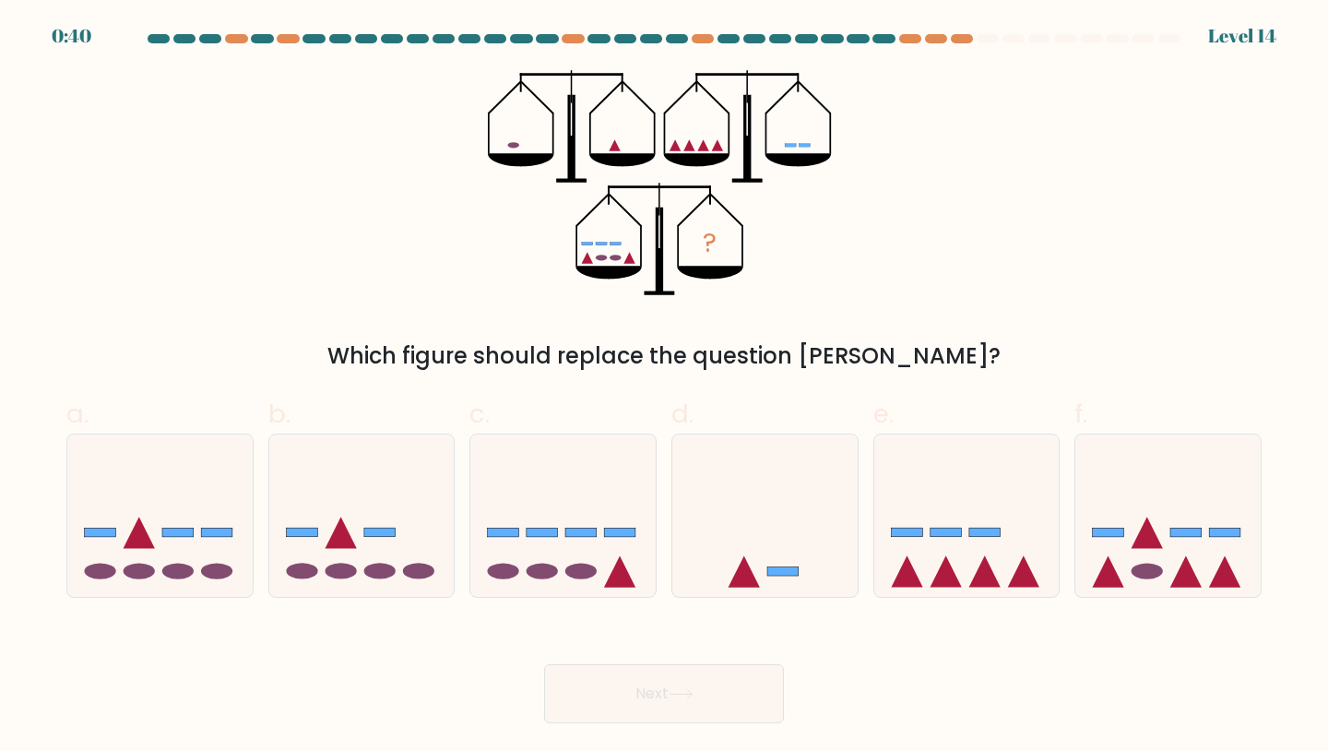
click at [961, 44] on div at bounding box center [663, 42] width 1217 height 17
click at [961, 39] on div at bounding box center [962, 38] width 22 height 9
click at [1014, 489] on icon at bounding box center [966, 515] width 185 height 153
click at [665, 387] on input "e." at bounding box center [664, 381] width 1 height 12
radio input "true"
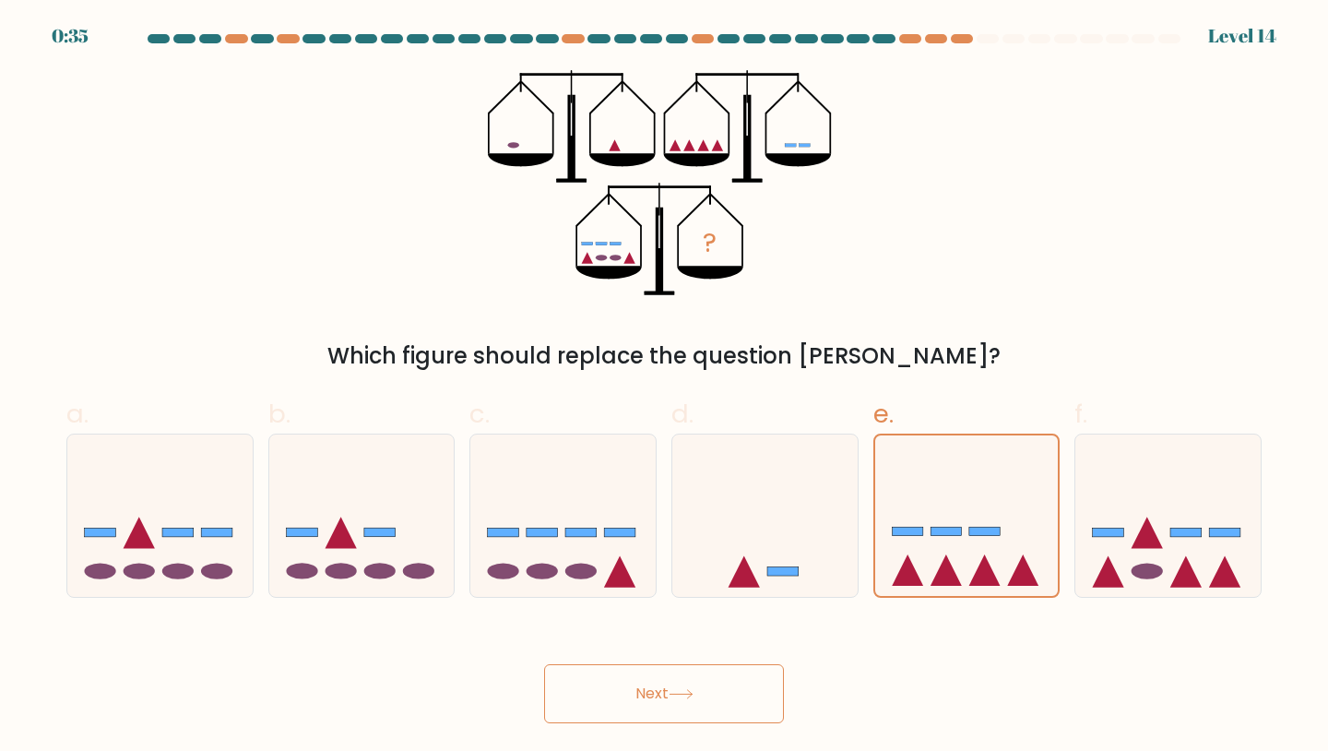
click at [1016, 354] on div "Which figure should replace the question [PERSON_NAME]?" at bounding box center [663, 355] width 1173 height 33
click at [982, 594] on div at bounding box center [966, 515] width 187 height 165
click at [665, 387] on input "e." at bounding box center [664, 381] width 1 height 12
click at [705, 690] on button "Next" at bounding box center [664, 693] width 240 height 59
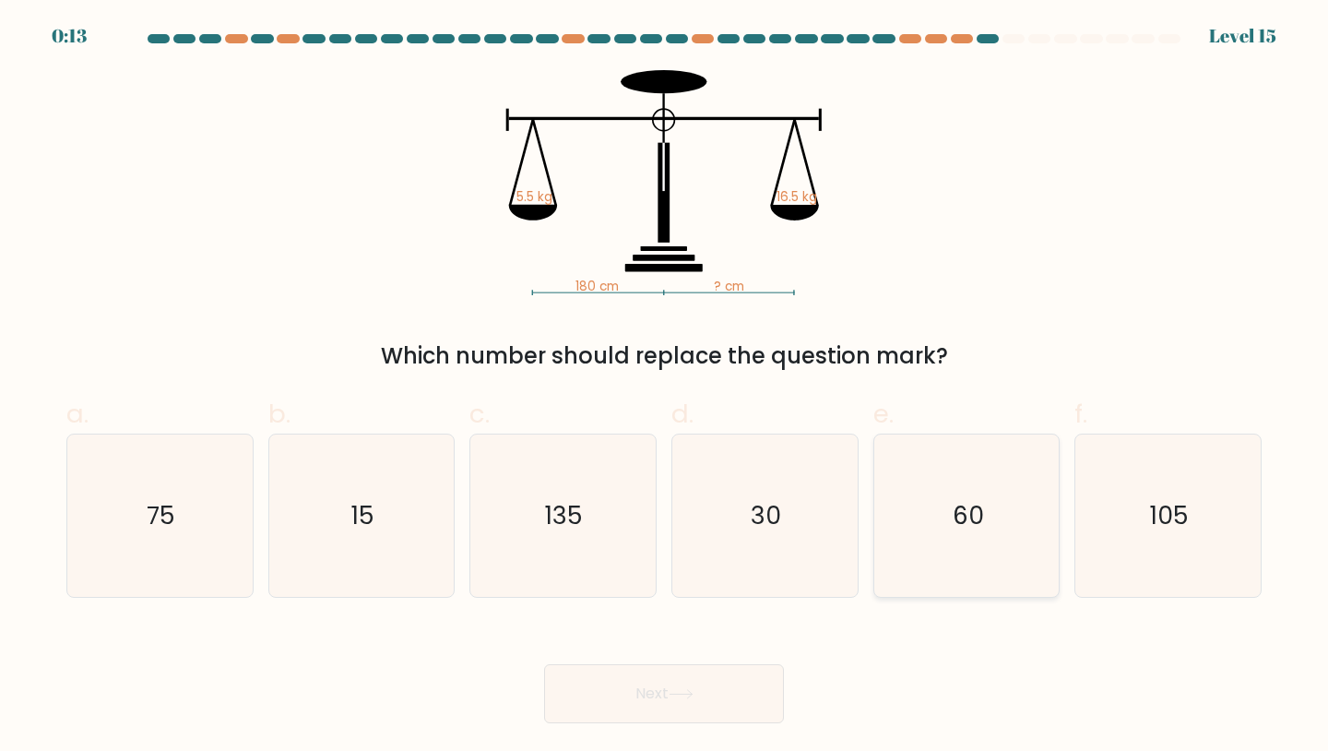
click at [953, 490] on icon "60" at bounding box center [966, 515] width 163 height 163
click at [665, 387] on input "e. 60" at bounding box center [664, 381] width 1 height 12
radio input "true"
click at [651, 706] on button "Next" at bounding box center [664, 693] width 240 height 59
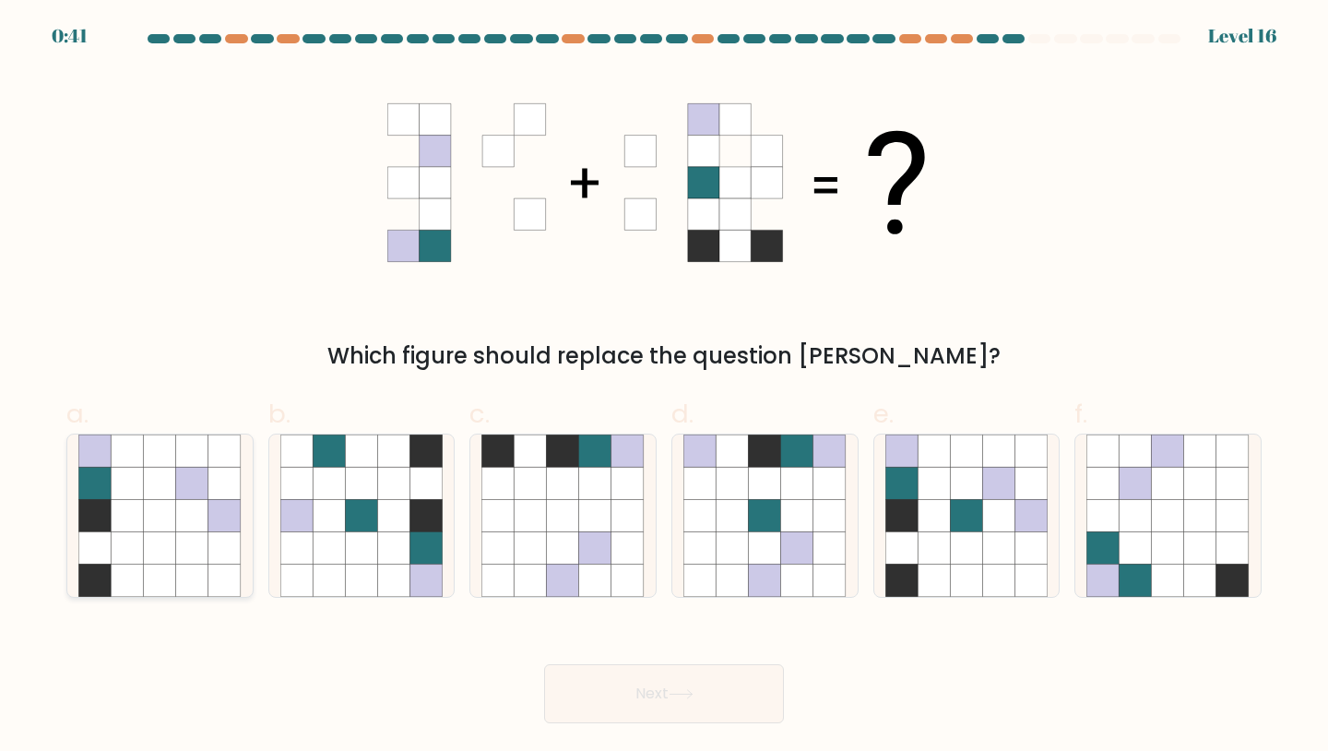
click at [166, 496] on icon at bounding box center [160, 483] width 32 height 32
click at [664, 387] on input "a." at bounding box center [664, 381] width 1 height 12
radio input "true"
click at [633, 691] on button "Next" at bounding box center [664, 693] width 240 height 59
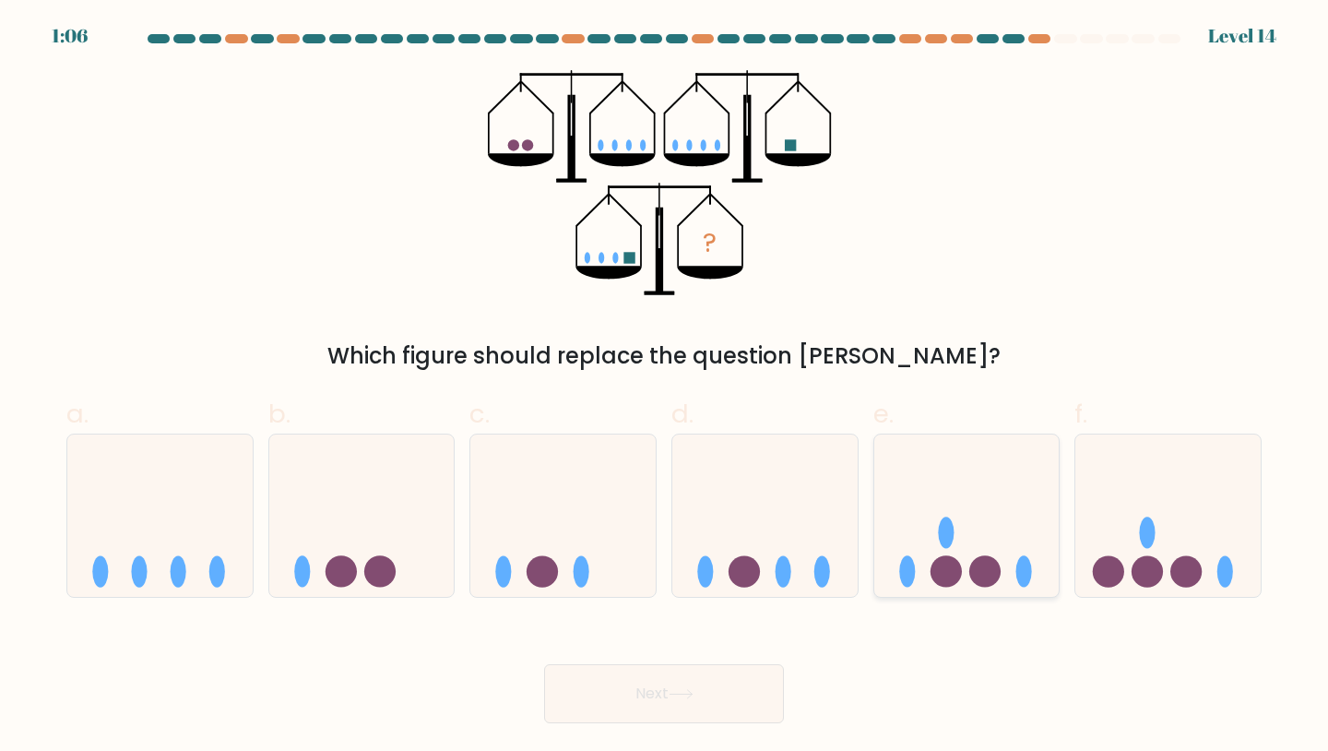
click at [975, 583] on circle at bounding box center [984, 570] width 31 height 31
click at [665, 387] on input "e." at bounding box center [664, 381] width 1 height 12
radio input "true"
click at [700, 706] on button "Next" at bounding box center [664, 693] width 240 height 59
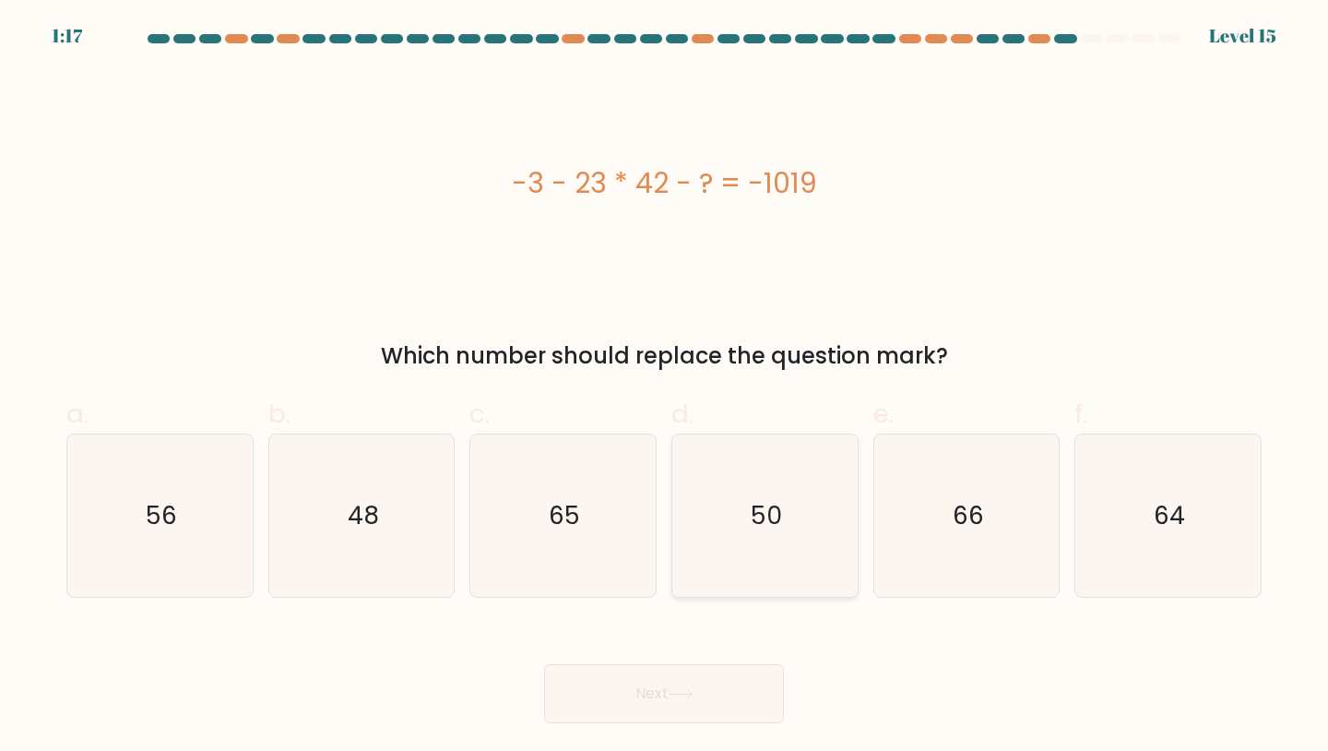
click at [743, 495] on icon "50" at bounding box center [764, 515] width 163 height 163
click at [665, 387] on input "d. 50" at bounding box center [664, 381] width 1 height 12
radio input "true"
click at [652, 694] on button "Next" at bounding box center [664, 693] width 240 height 59
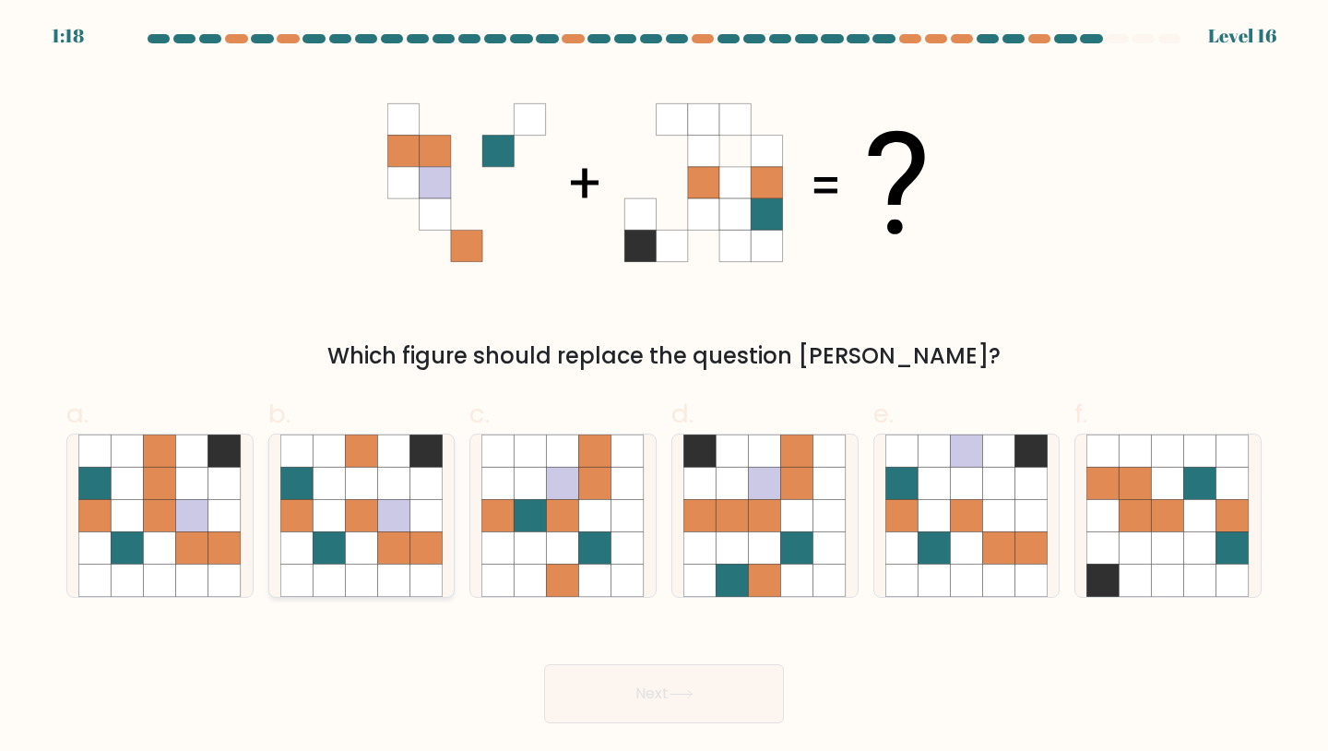
click at [366, 548] on icon at bounding box center [361, 547] width 32 height 32
click at [664, 387] on input "b." at bounding box center [664, 381] width 1 height 12
radio input "true"
click at [658, 684] on button "Next" at bounding box center [664, 693] width 240 height 59
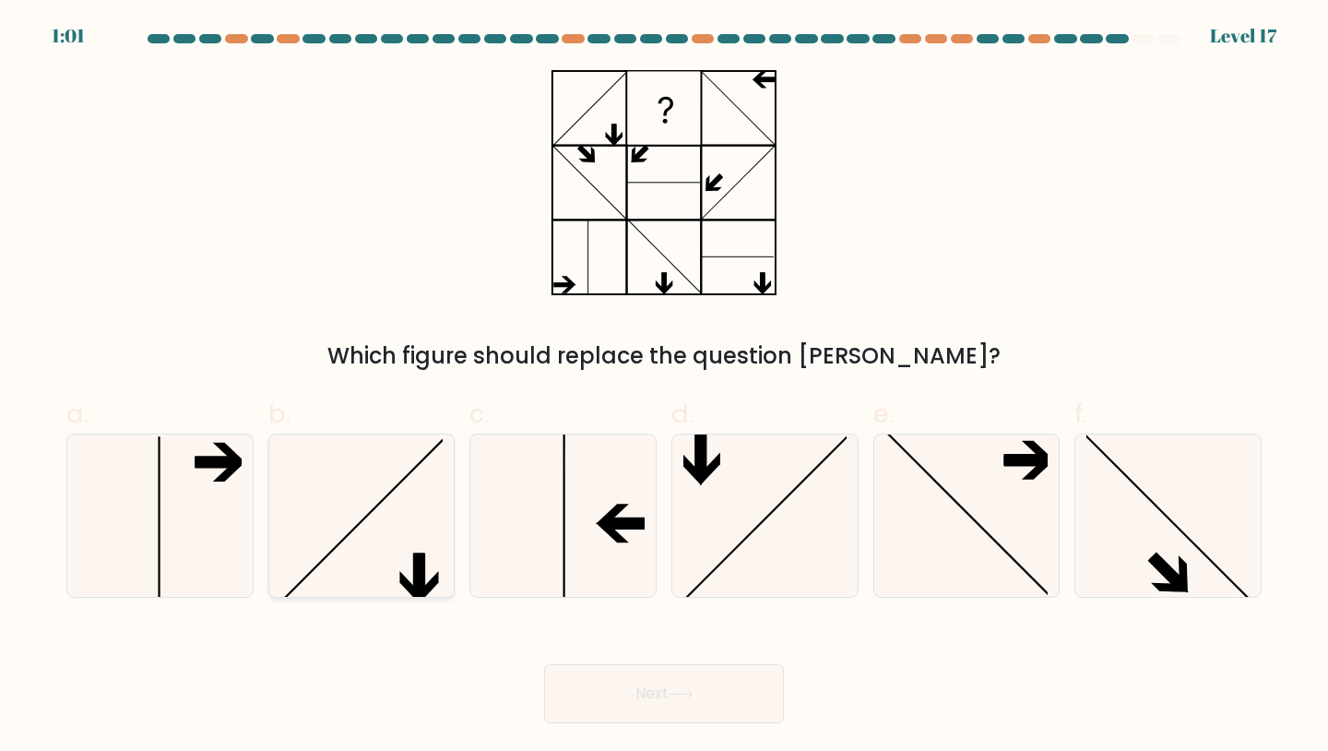
click at [432, 577] on icon at bounding box center [361, 515] width 163 height 163
click at [664, 387] on input "b." at bounding box center [664, 381] width 1 height 12
radio input "true"
click at [648, 703] on button "Next" at bounding box center [664, 693] width 240 height 59
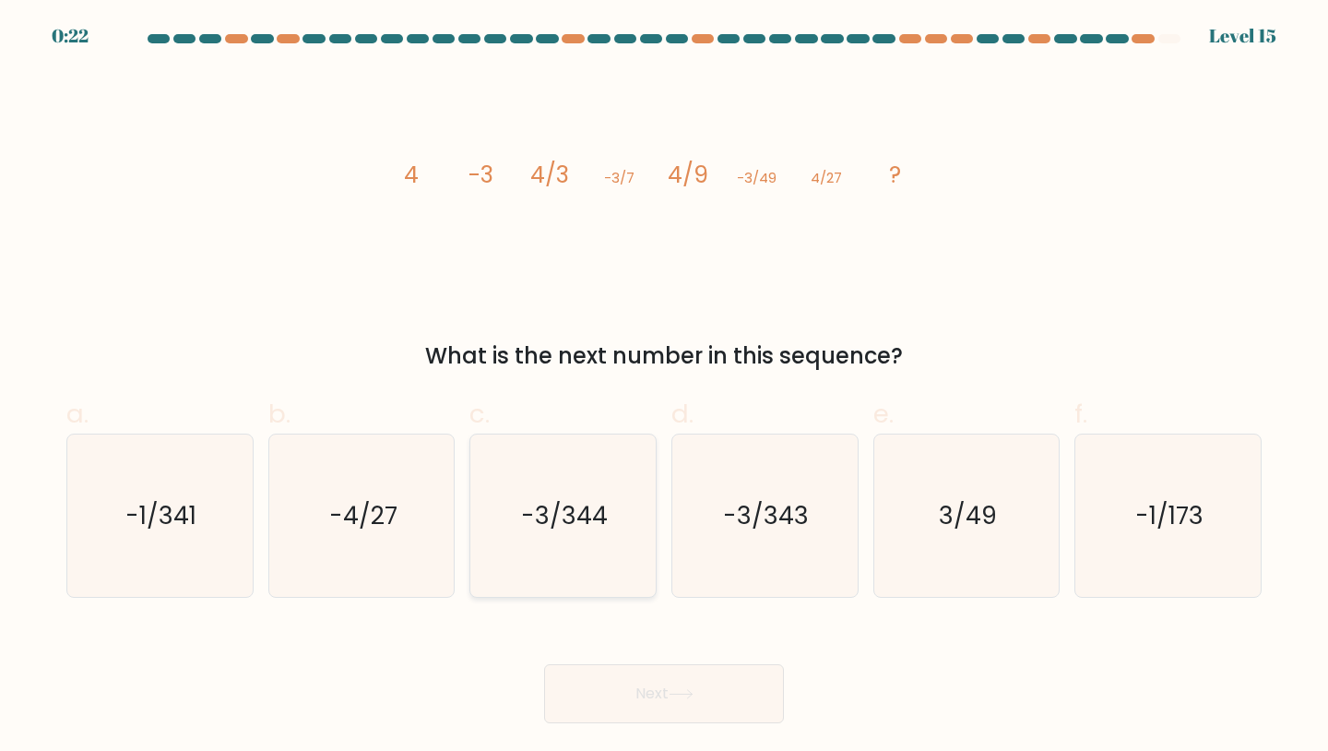
click at [631, 580] on icon "-3/344" at bounding box center [562, 515] width 163 height 163
click at [664, 387] on input "c. -3/344" at bounding box center [664, 381] width 1 height 12
radio input "true"
